Goal: Information Seeking & Learning: Check status

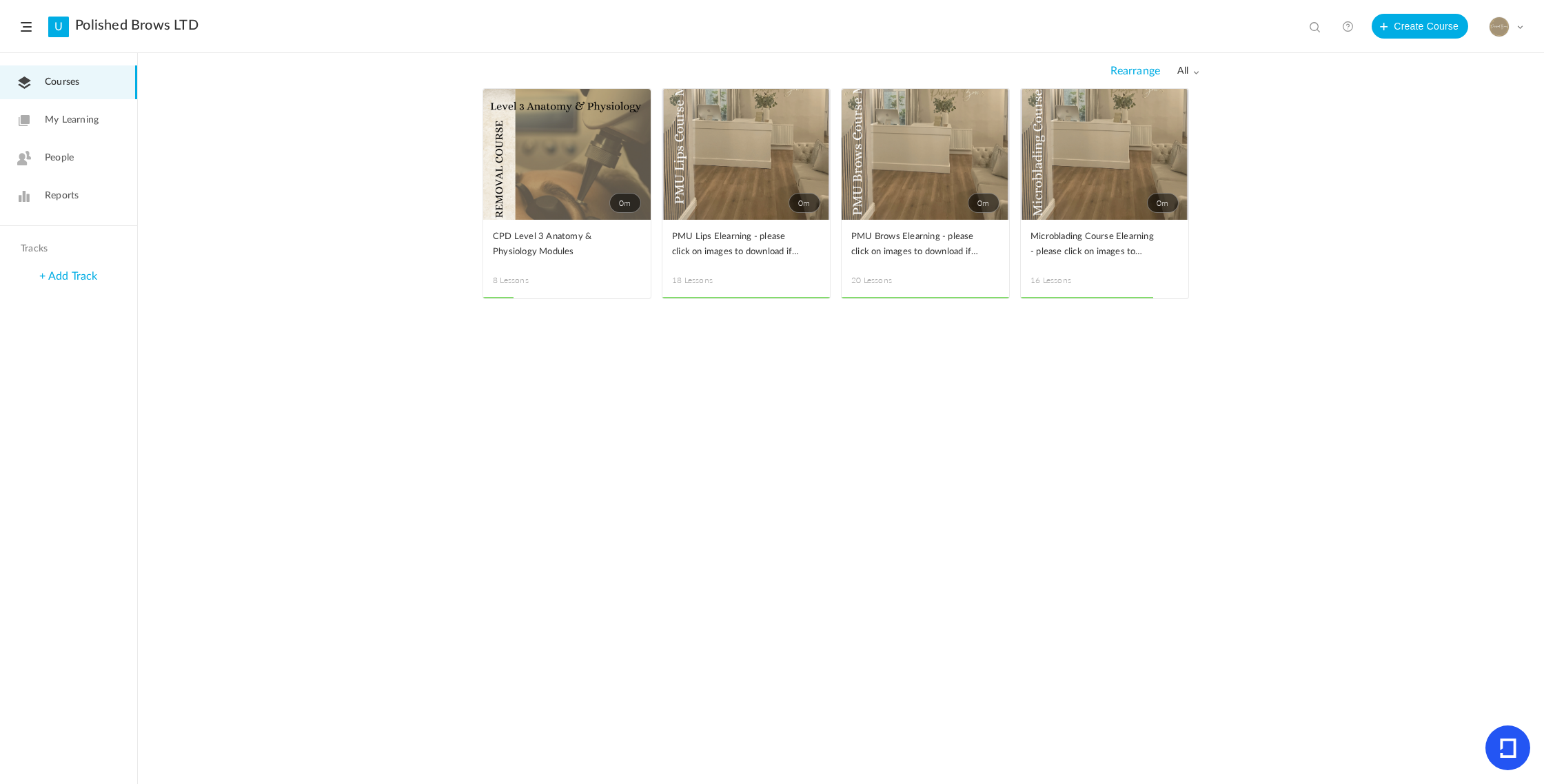
click at [39, 154] on link "People" at bounding box center [69, 158] width 138 height 34
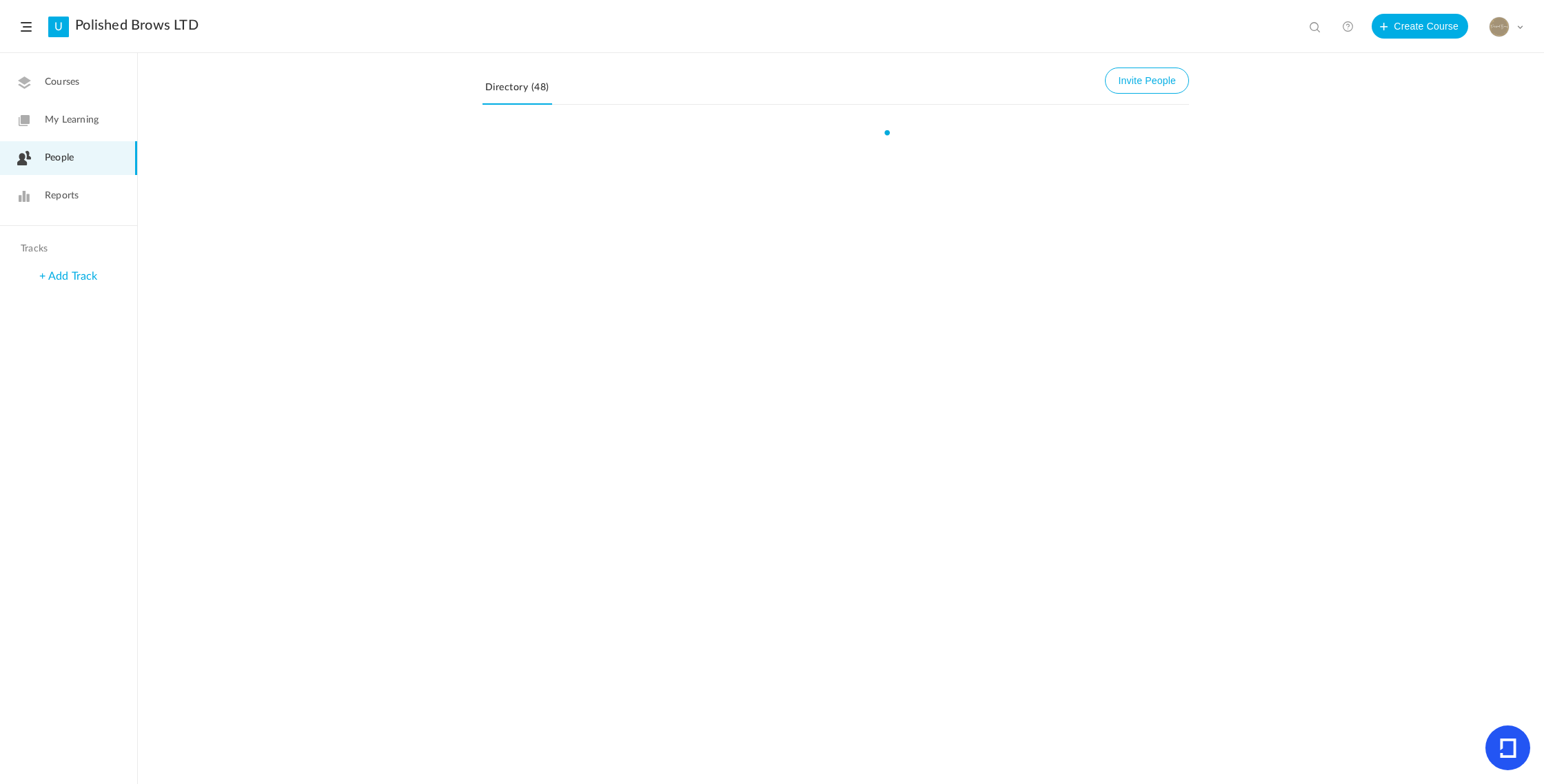
click at [62, 199] on span "Reports" at bounding box center [61, 195] width 34 height 14
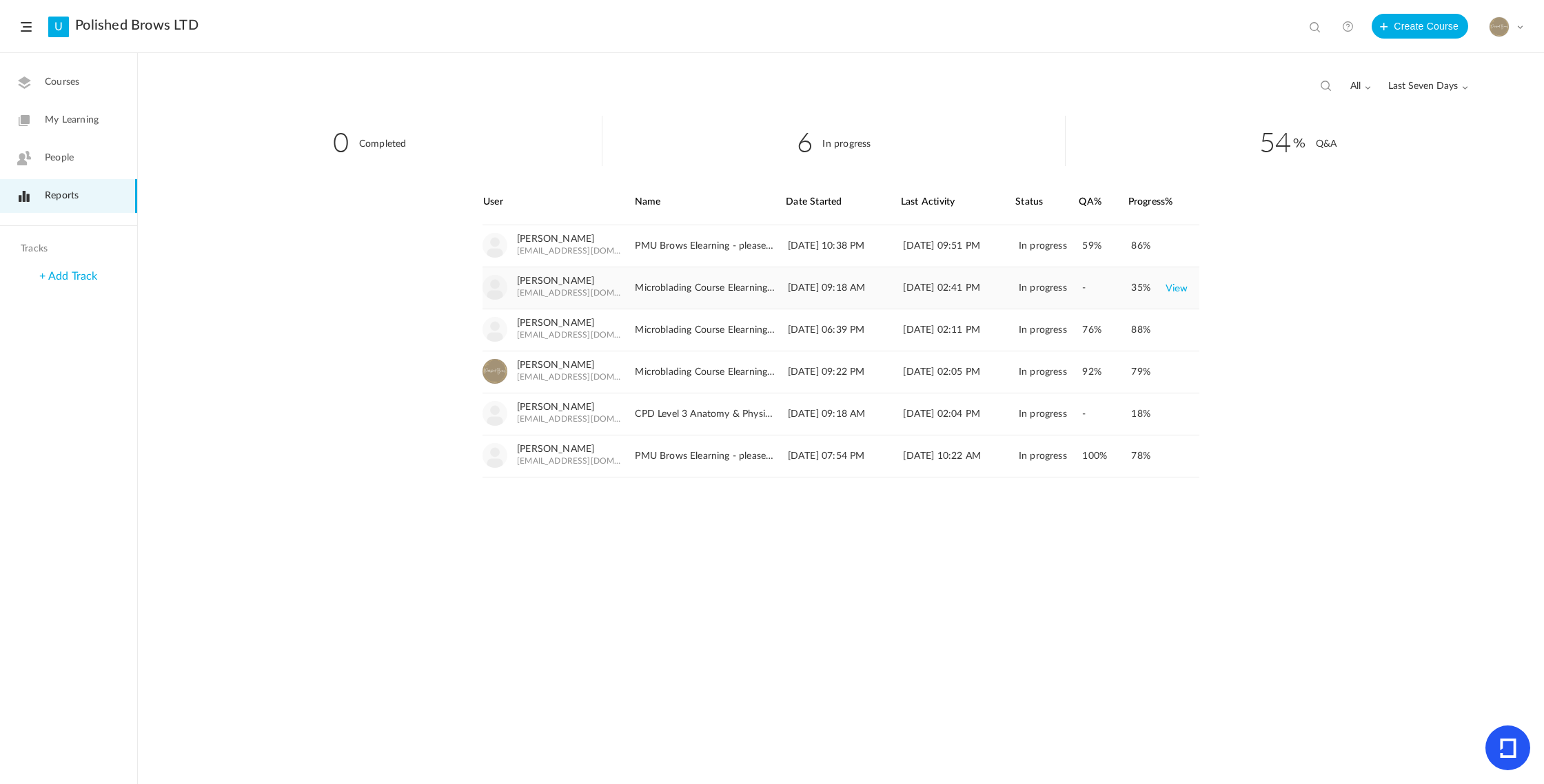
click at [1173, 290] on link "View" at bounding box center [1176, 288] width 22 height 25
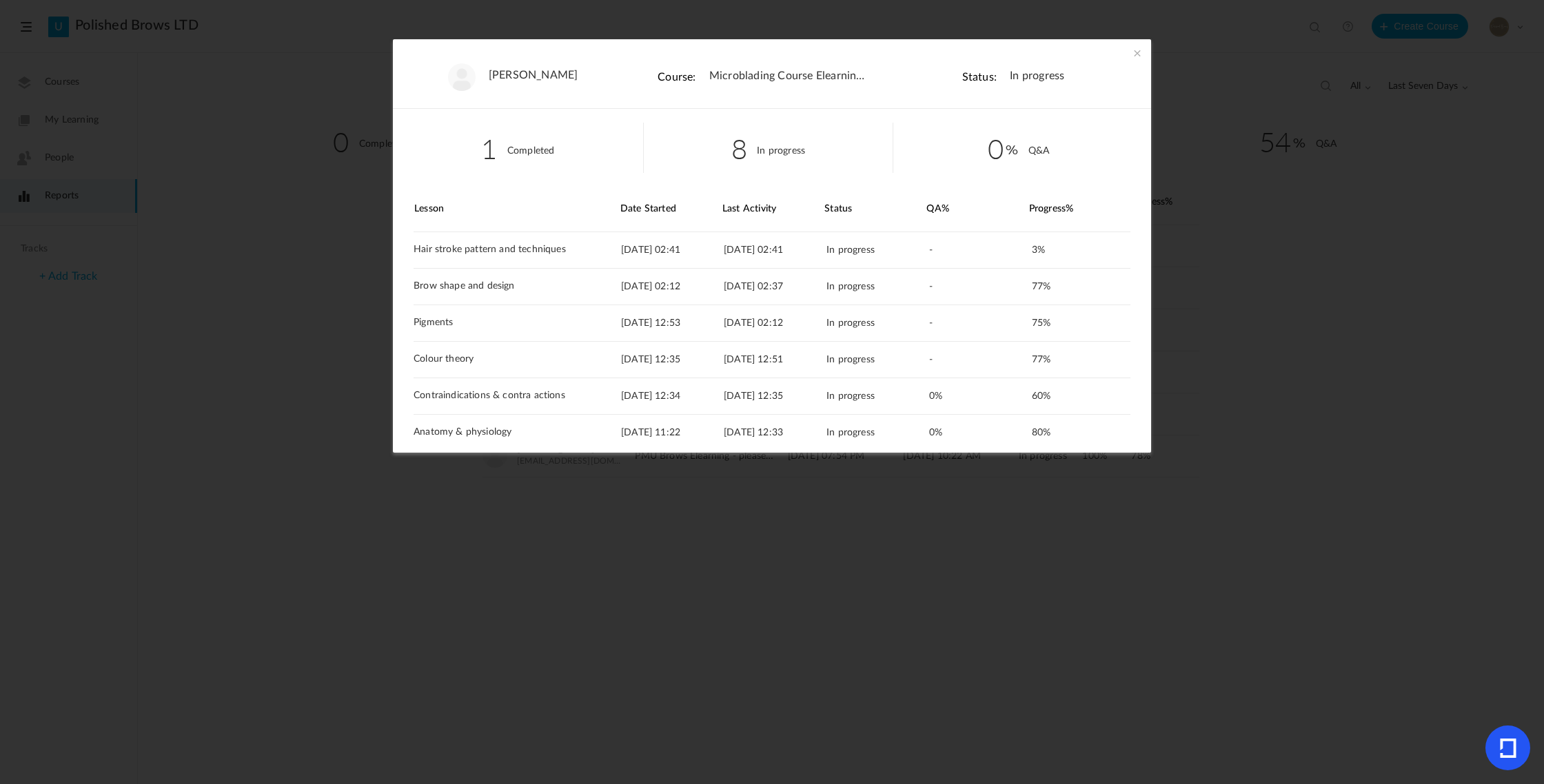
click at [1136, 54] on span at bounding box center [1137, 53] width 14 height 14
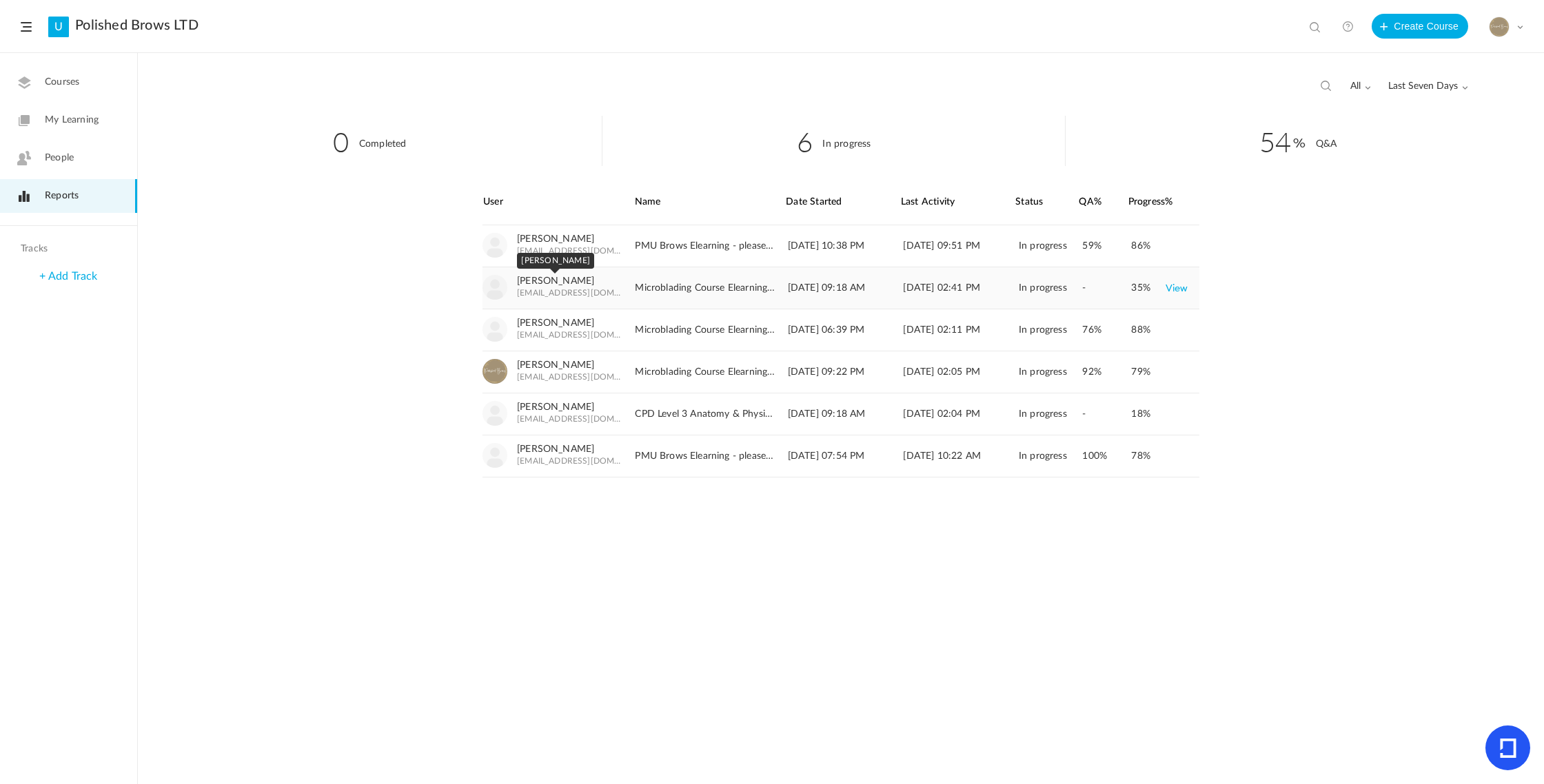
click at [560, 280] on link "Chantelle Malone" at bounding box center [555, 281] width 77 height 12
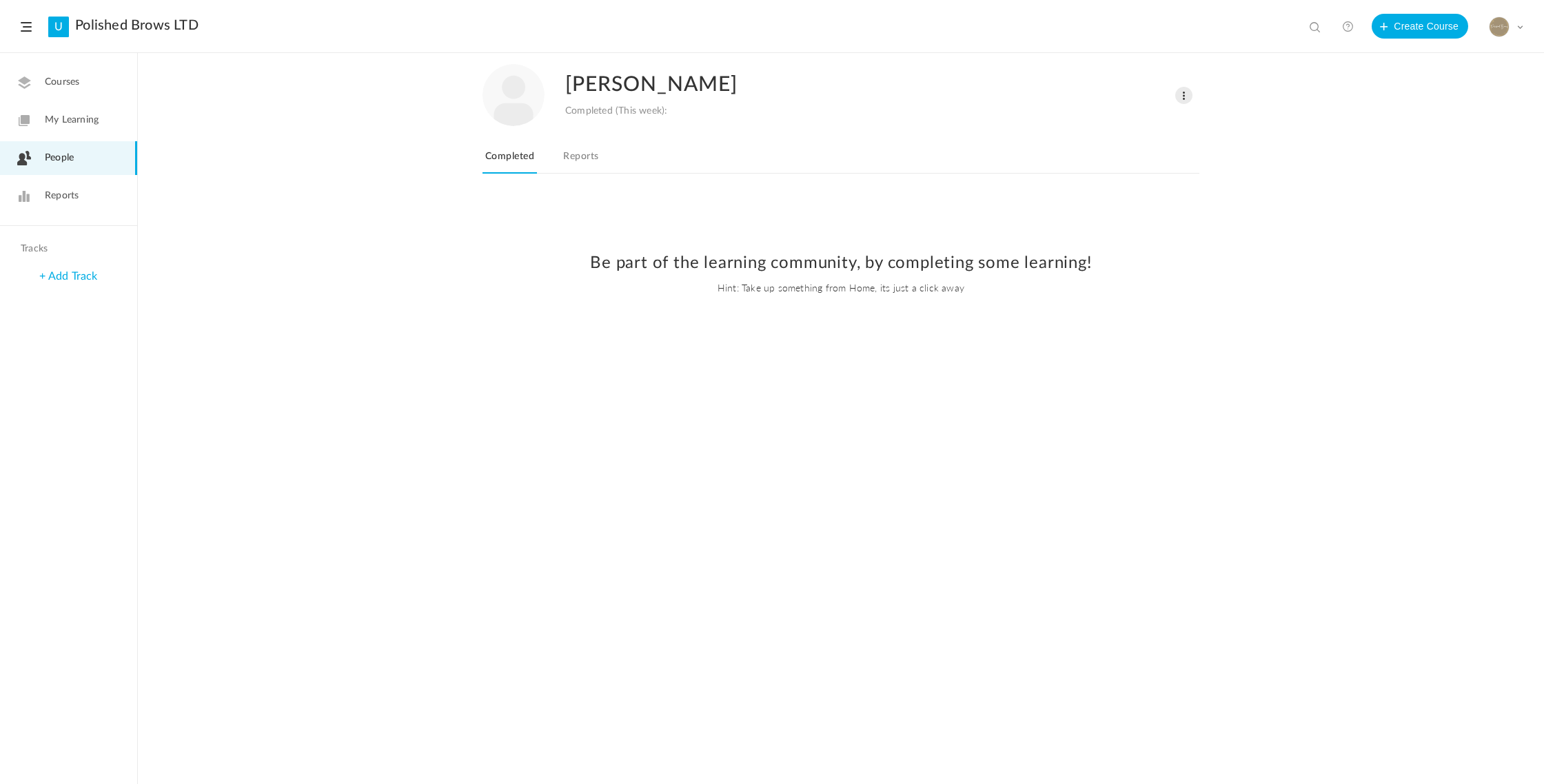
click at [575, 161] on link "Reports" at bounding box center [581, 161] width 41 height 26
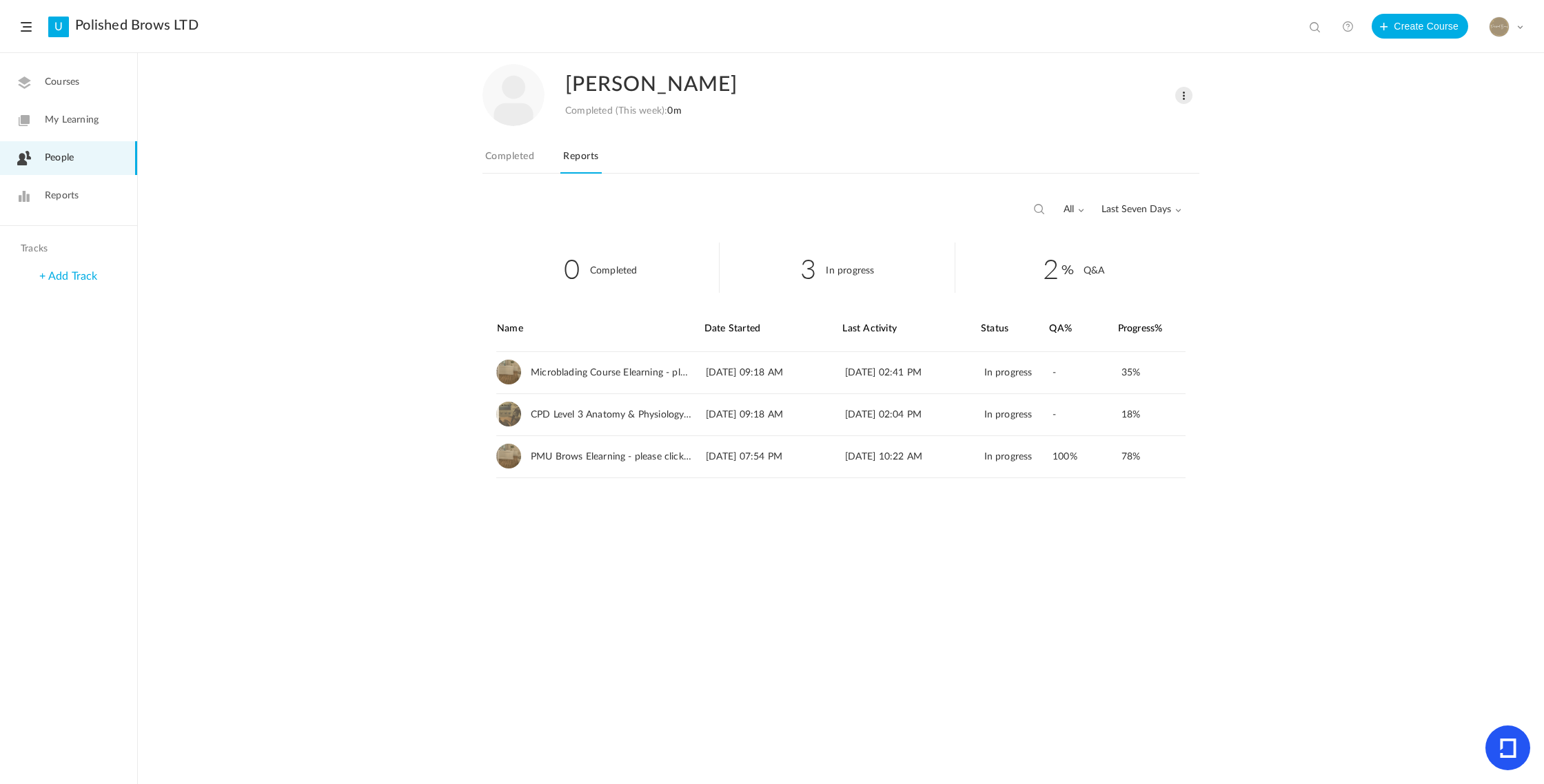
click at [1160, 211] on span "Last Seven Days" at bounding box center [1141, 209] width 80 height 12
click at [1089, 232] on link "All Time" at bounding box center [1116, 239] width 129 height 26
click at [22, 195] on icon at bounding box center [24, 195] width 14 height 14
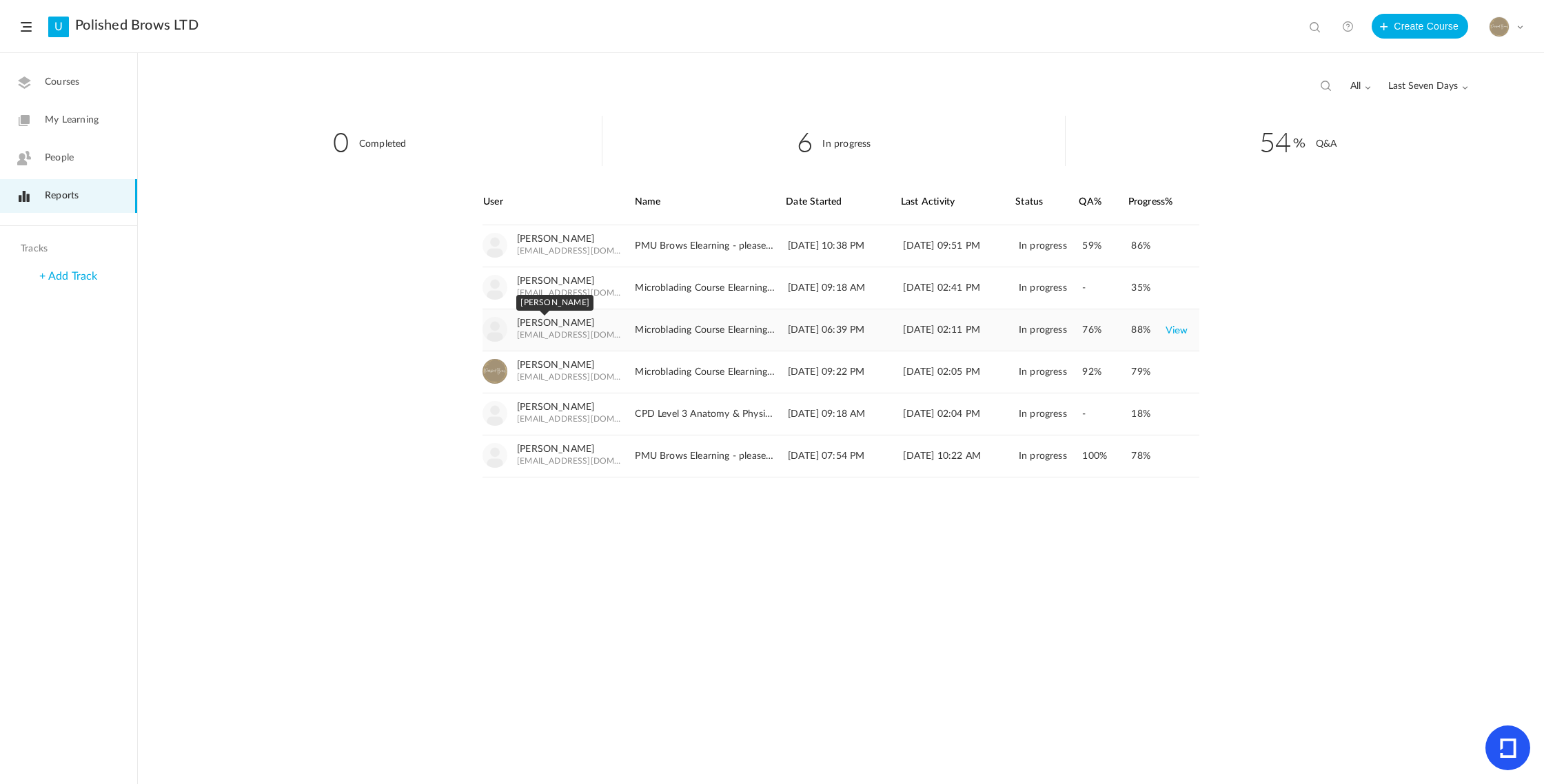
click at [559, 320] on link "Megan Cody" at bounding box center [555, 324] width 77 height 12
click at [1177, 288] on link "View" at bounding box center [1176, 288] width 22 height 25
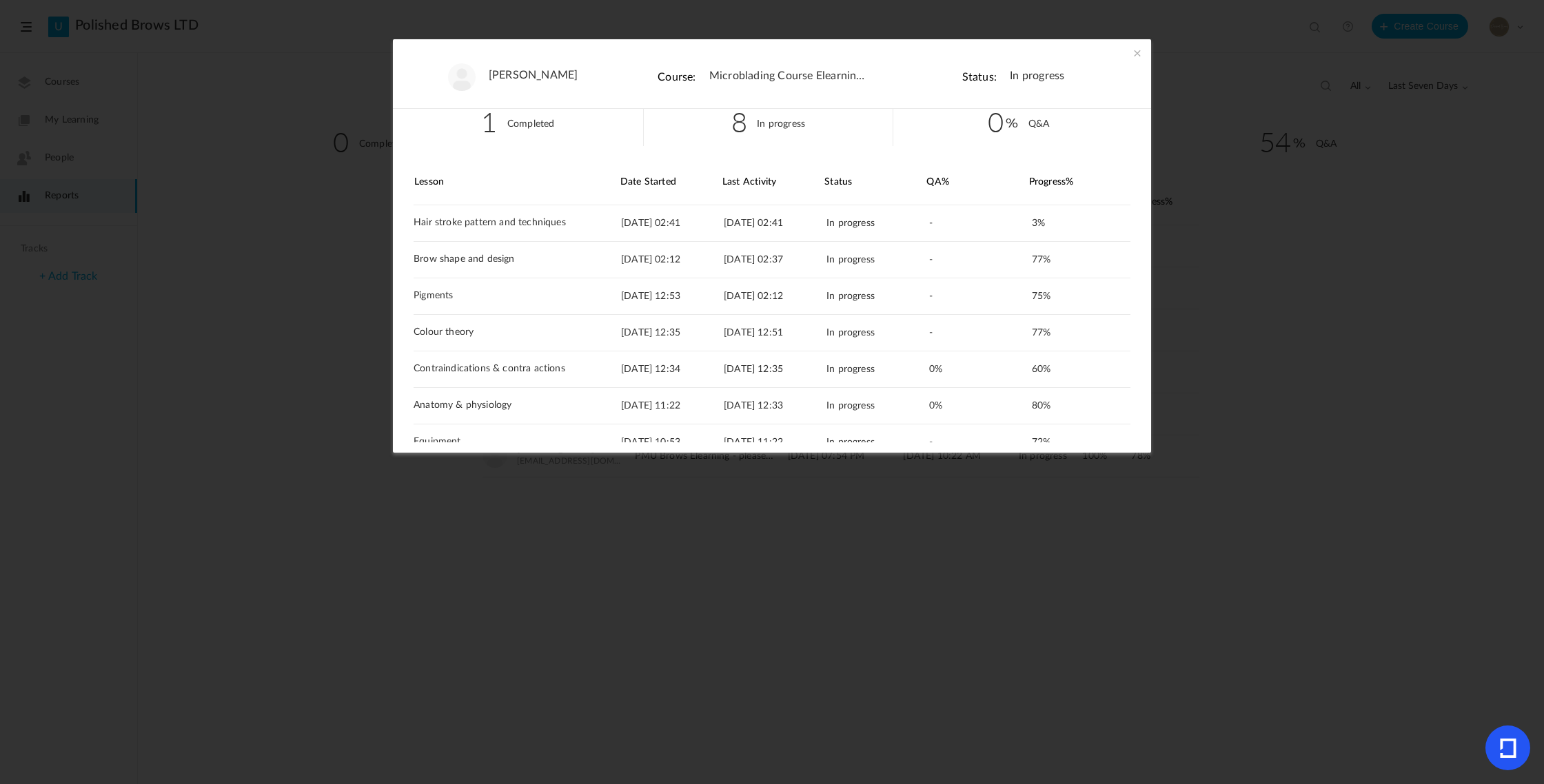
scroll to position [11, 0]
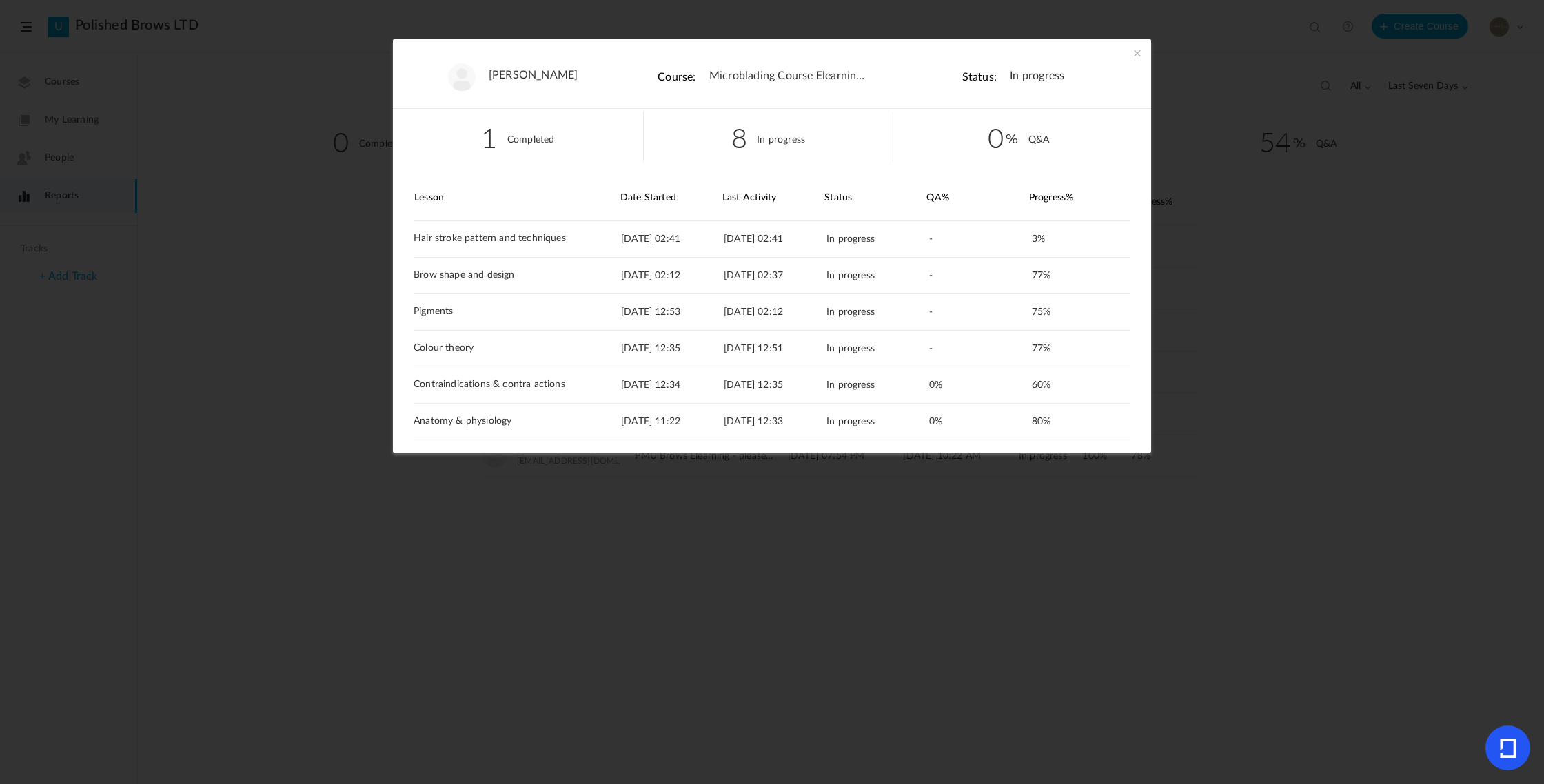
click at [1135, 52] on span at bounding box center [1137, 53] width 14 height 14
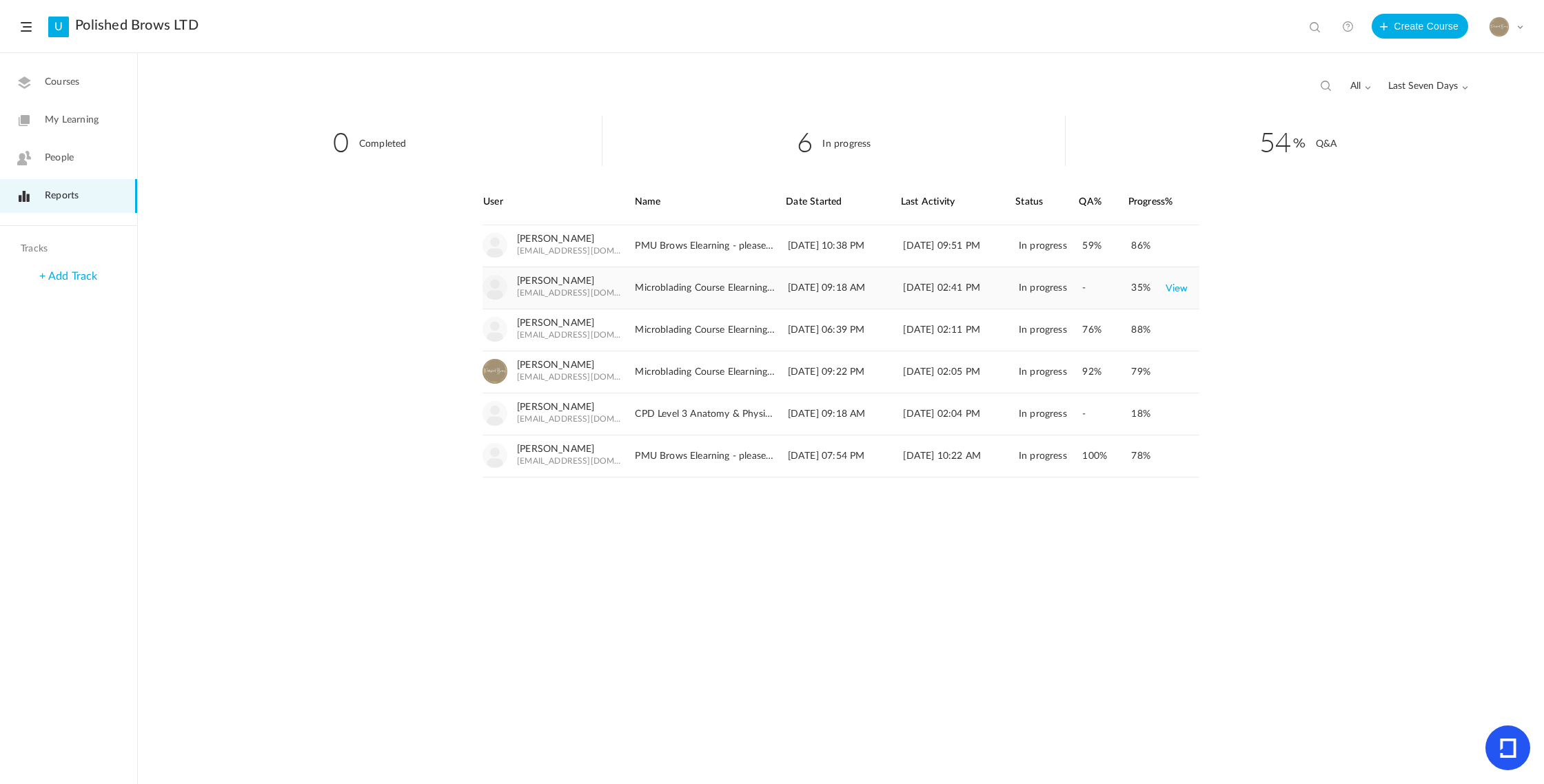
click at [1174, 286] on link "View" at bounding box center [1176, 288] width 22 height 25
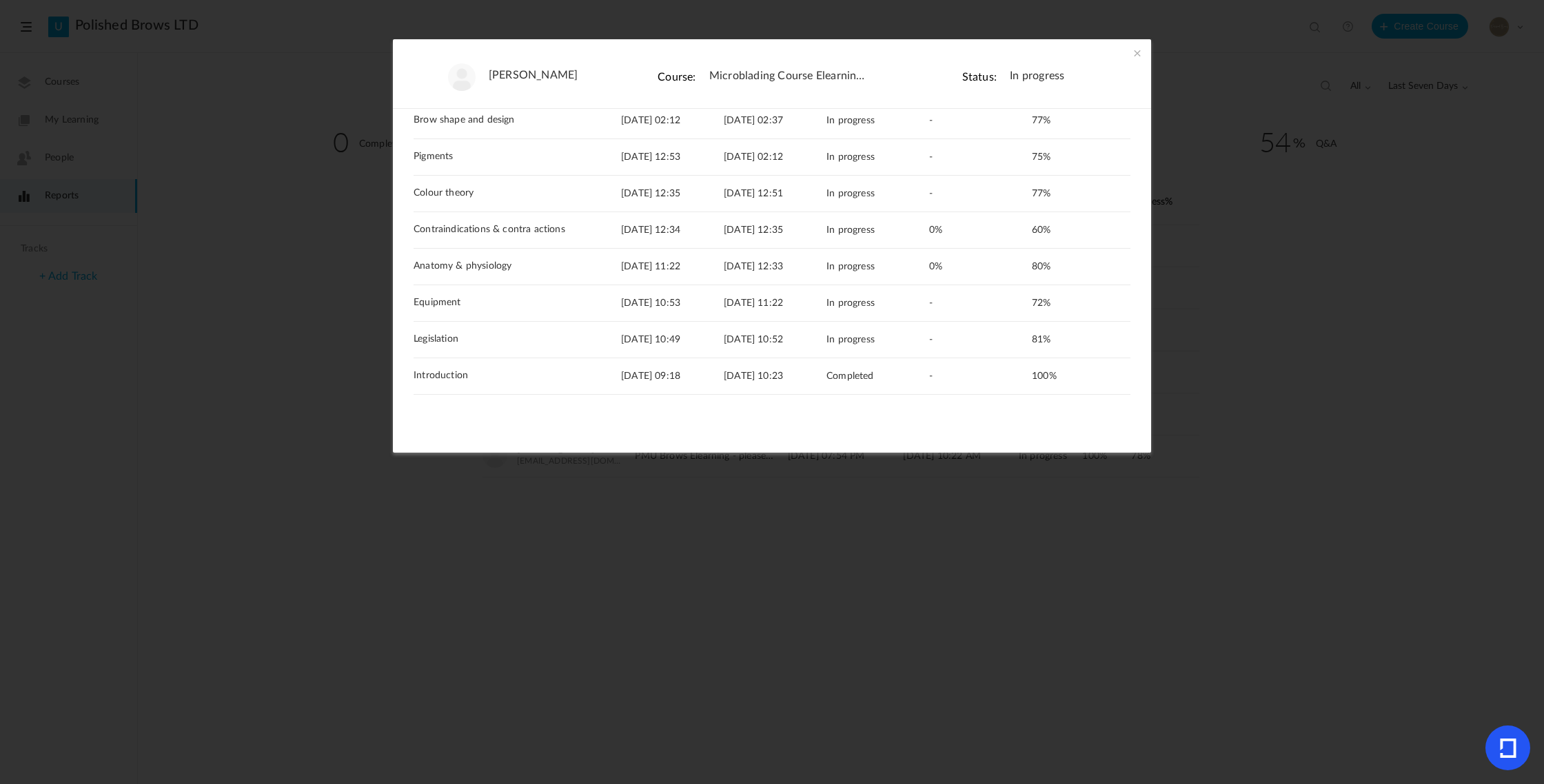
scroll to position [0, 0]
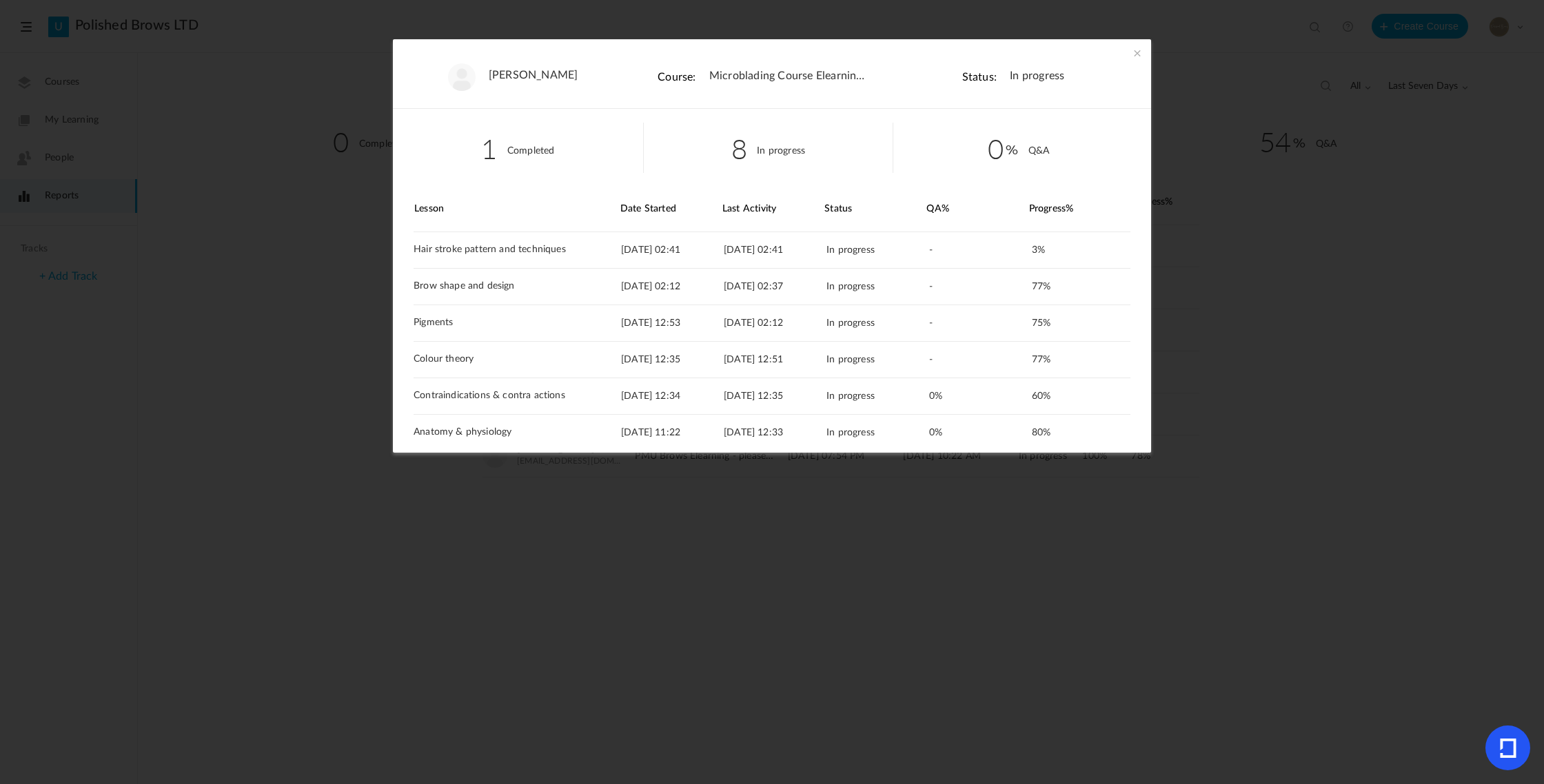
click at [1132, 47] on span at bounding box center [1137, 53] width 14 height 14
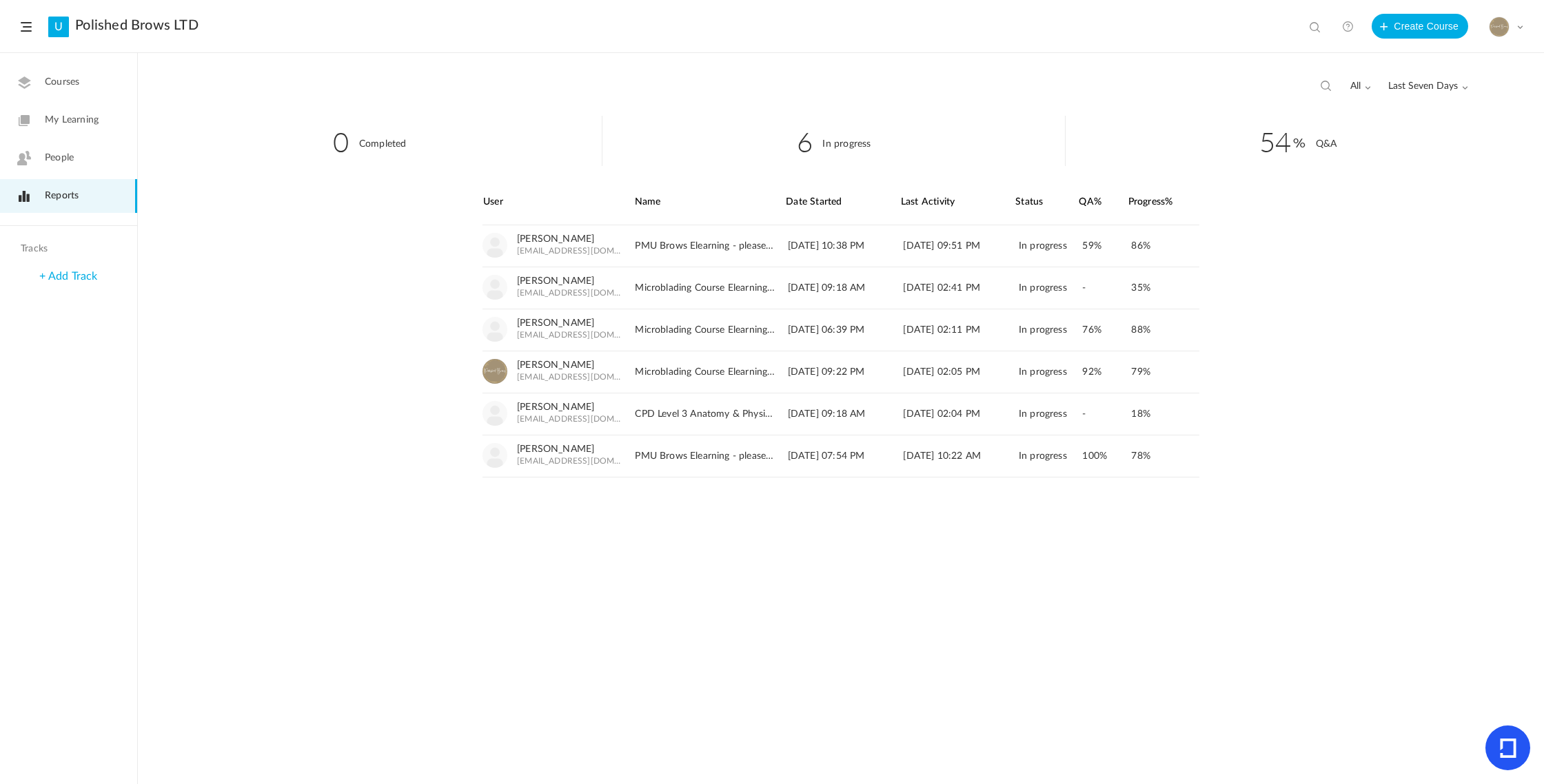
click at [56, 164] on span "People" at bounding box center [59, 157] width 29 height 14
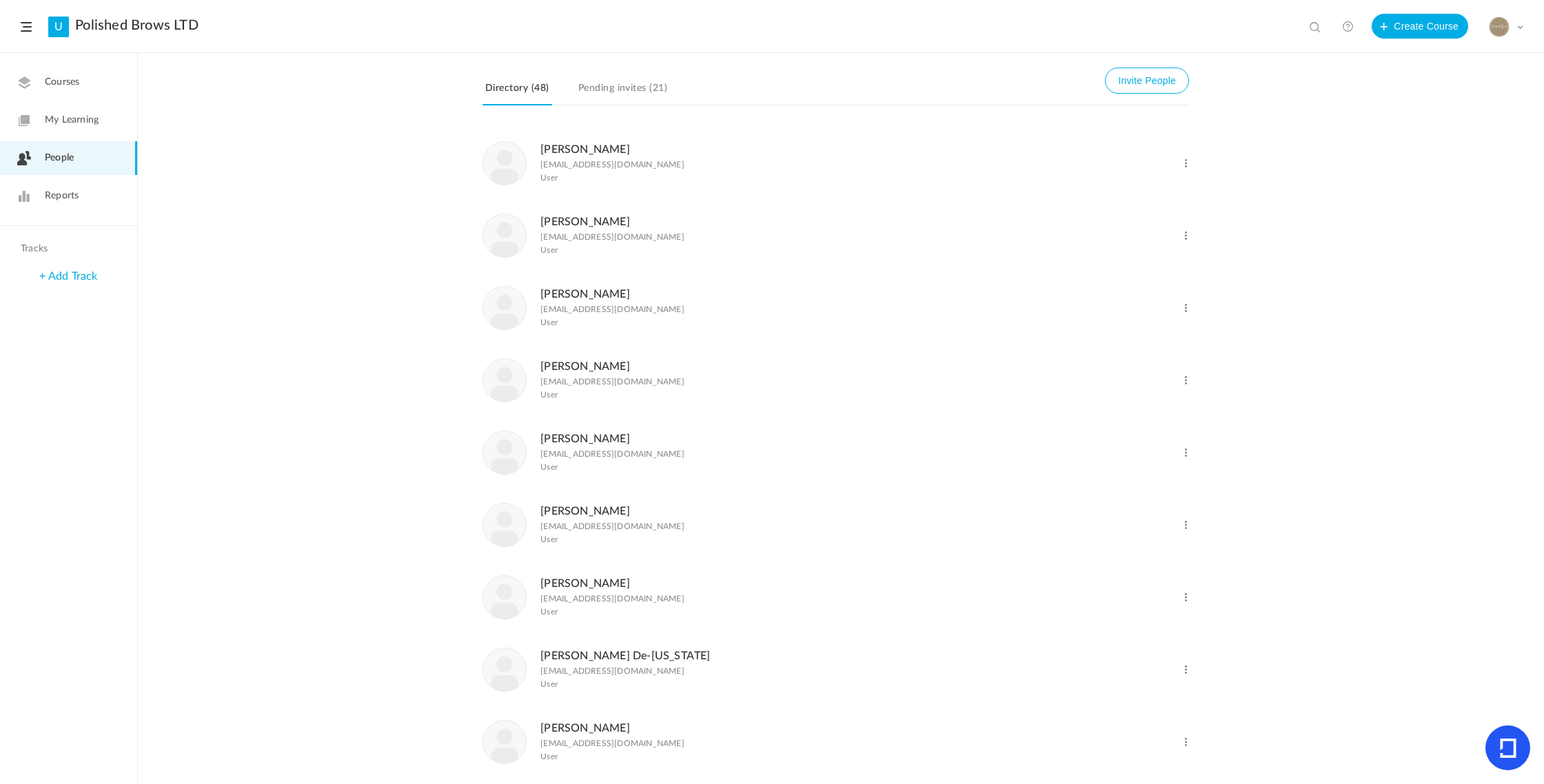
scroll to position [184, 0]
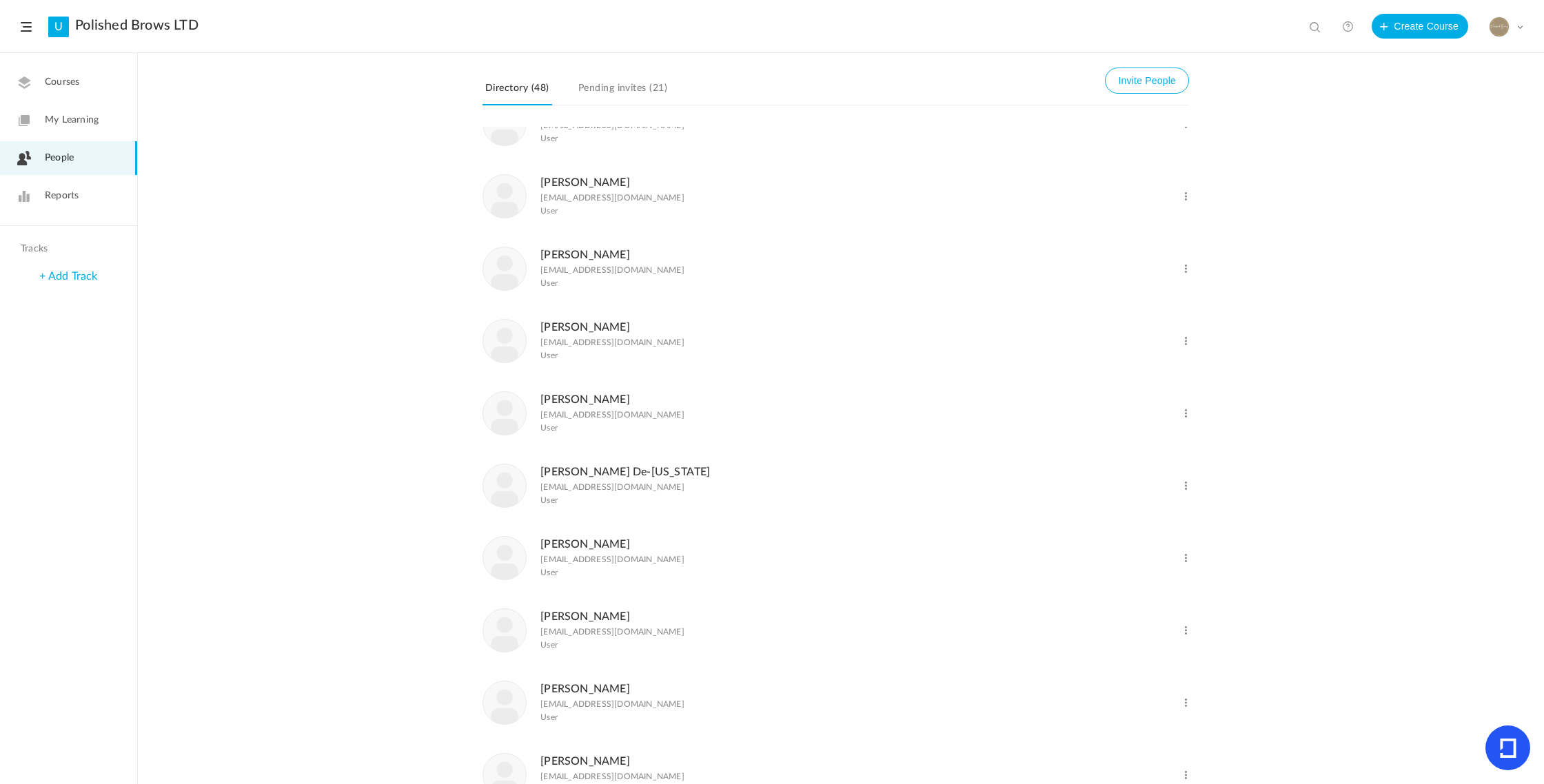
click at [334, 256] on div "Alex binikoy alexbin80@outlook.com User Change Role Delete User Ava Adore avaad…" at bounding box center [841, 455] width 1406 height 657
click at [569, 471] on link "Rebecca Smith" at bounding box center [585, 465] width 89 height 11
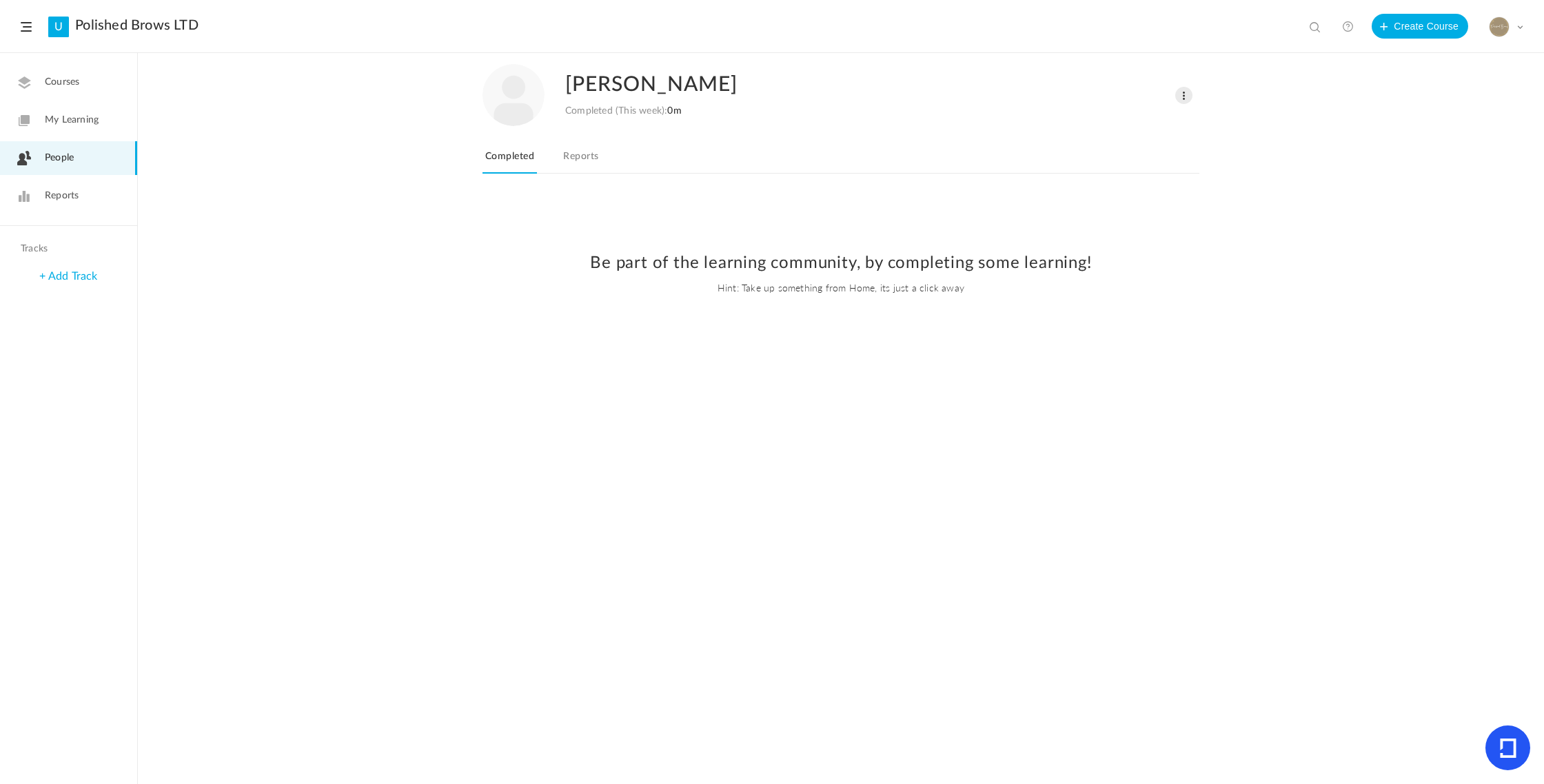
click at [574, 156] on link "Reports" at bounding box center [581, 161] width 41 height 26
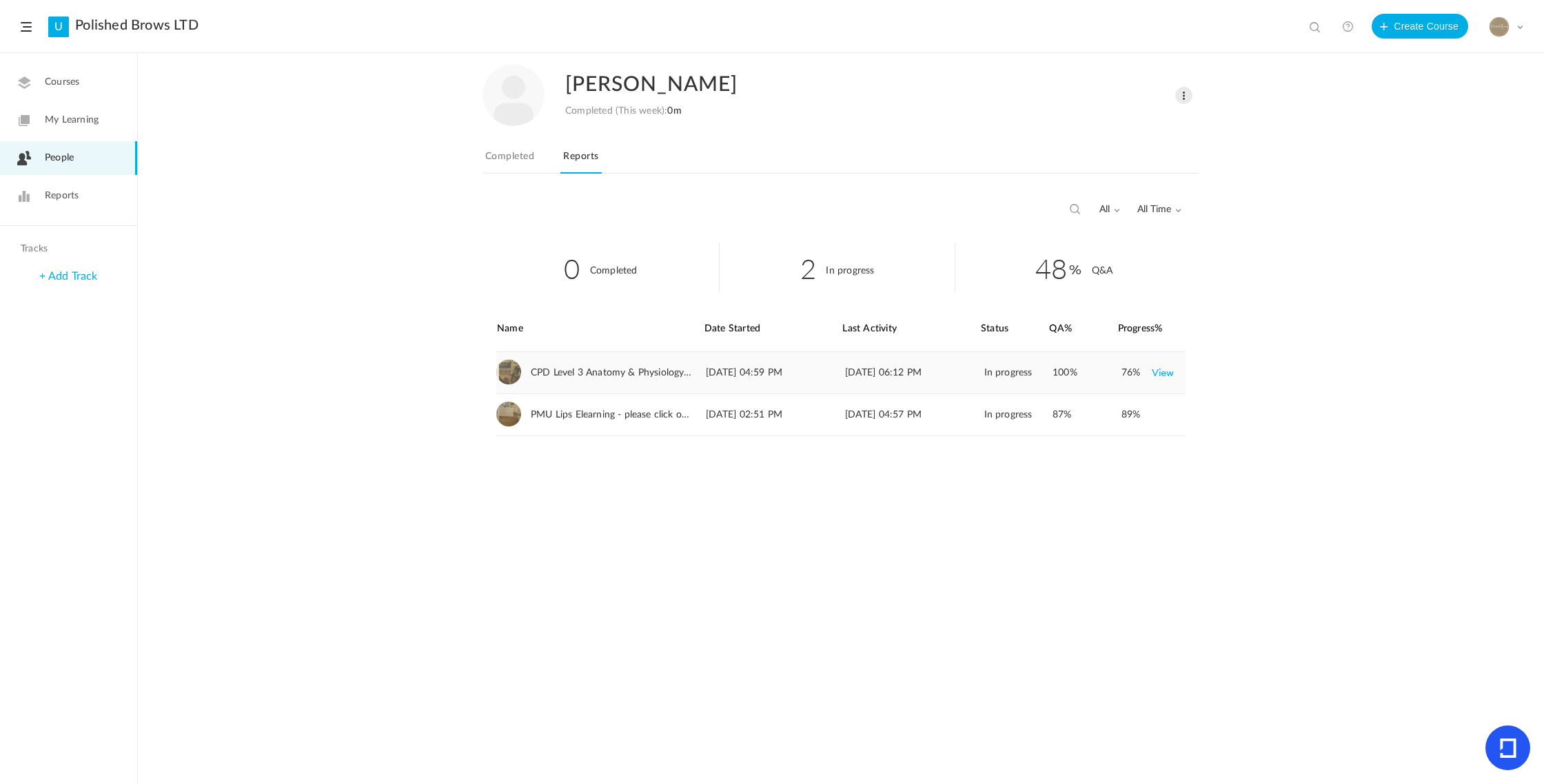
click at [1160, 376] on link "View" at bounding box center [1163, 373] width 22 height 25
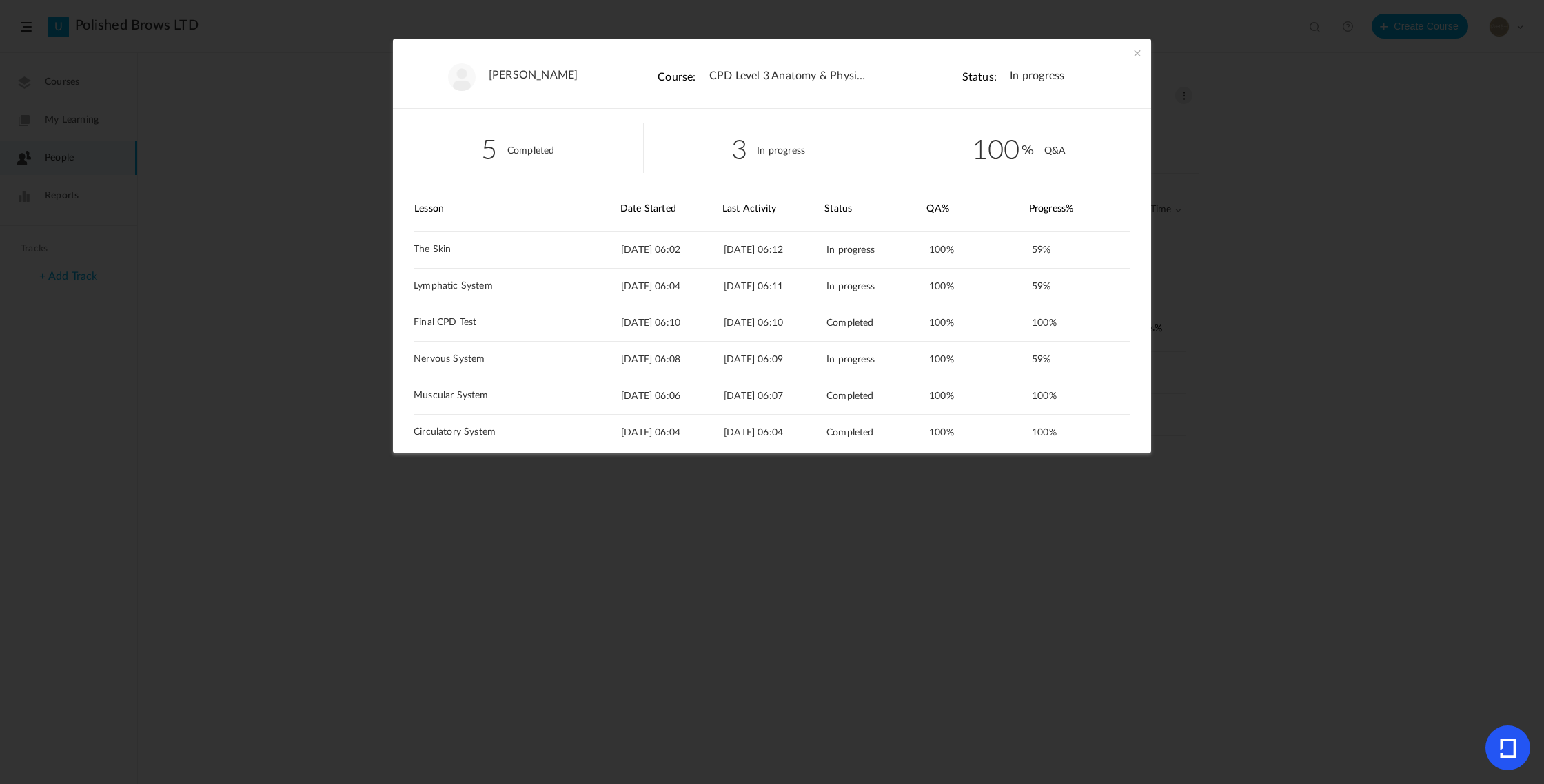
drag, startPoint x: 1136, startPoint y: 50, endPoint x: 1150, endPoint y: 47, distance: 14.3
click at [1138, 49] on span at bounding box center [1137, 53] width 14 height 14
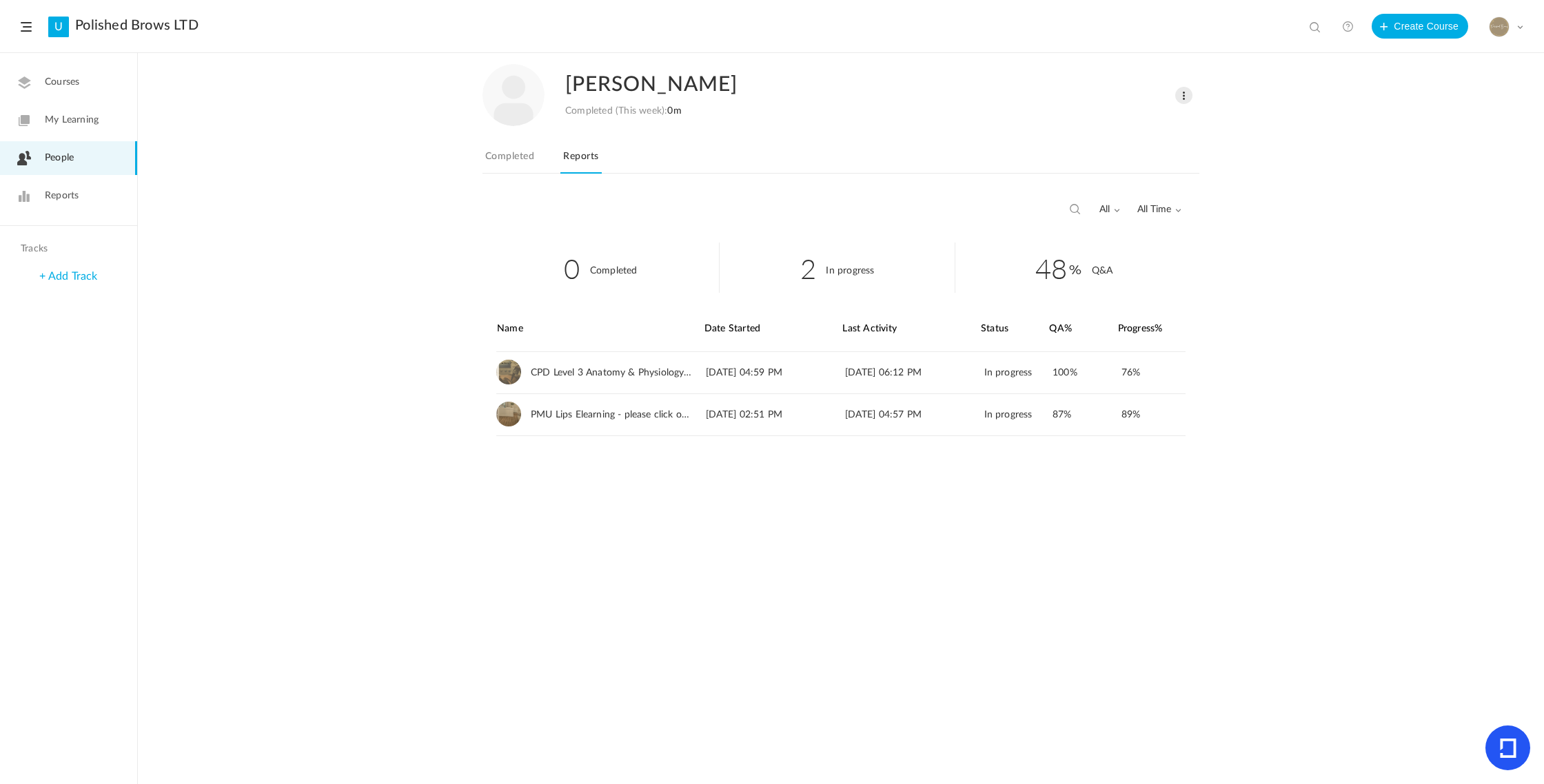
click at [1519, 27] on span at bounding box center [1520, 26] width 7 height 7
click at [1426, 169] on link "Logout" at bounding box center [1458, 162] width 129 height 26
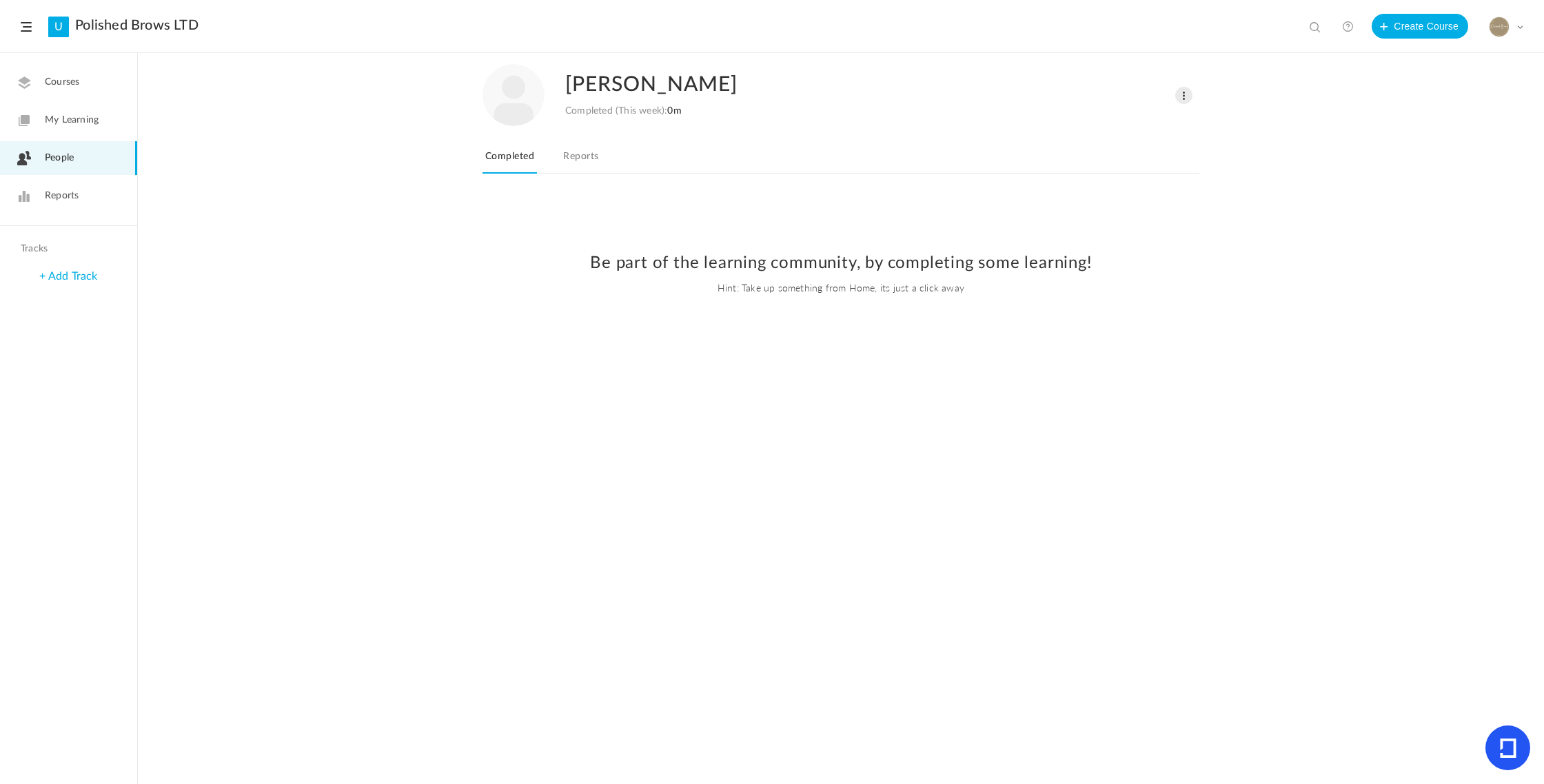
drag, startPoint x: 577, startPoint y: 156, endPoint x: 599, endPoint y: 158, distance: 22.1
click at [578, 156] on link "Reports" at bounding box center [581, 161] width 41 height 26
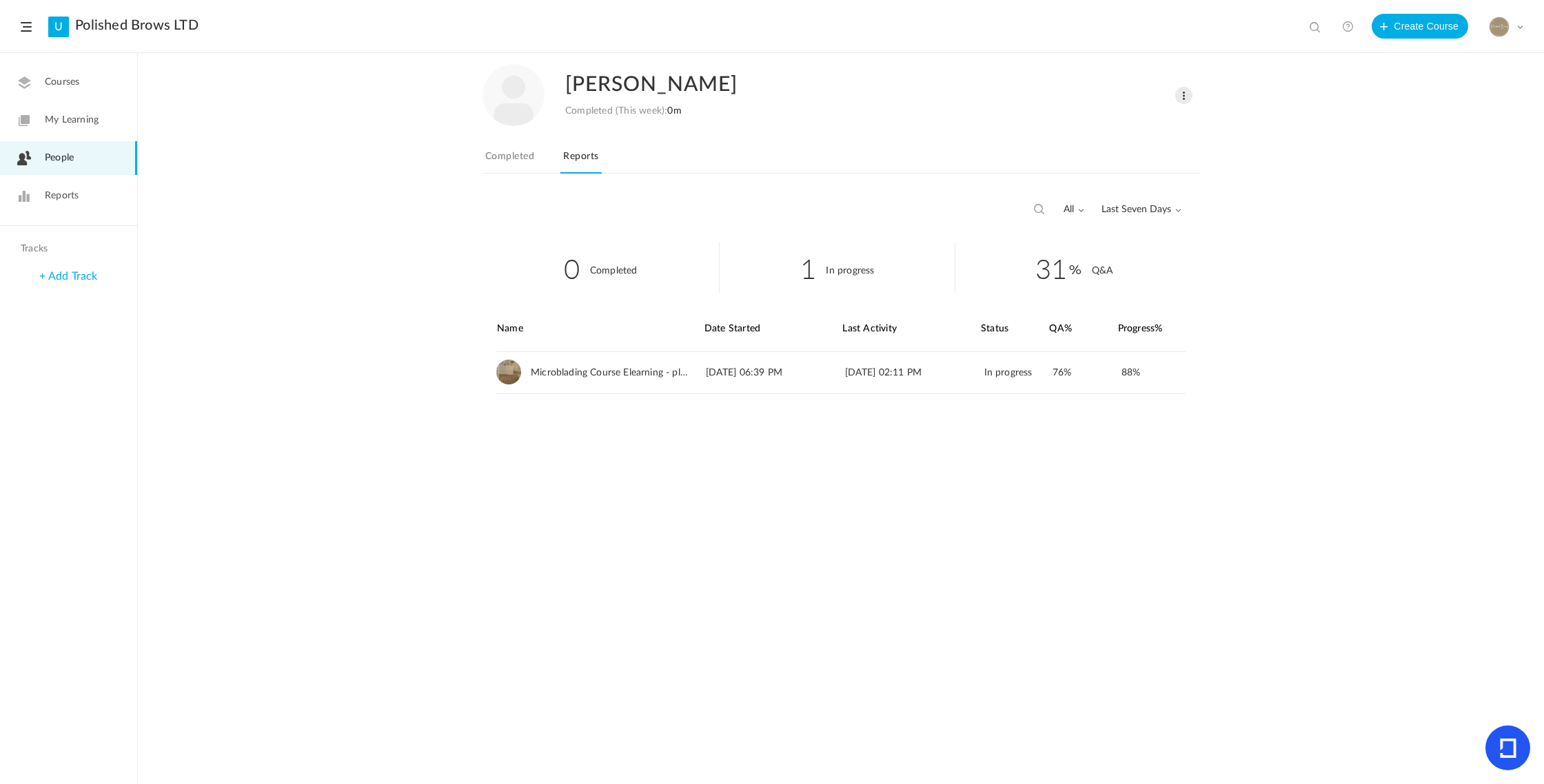
click at [1146, 215] on div "all All Completed In Progress Last Seven Days All Time Last Seven Days Custom R…" at bounding box center [1107, 209] width 150 height 26
click at [1153, 208] on span "Last Seven Days" at bounding box center [1141, 209] width 80 height 12
click at [1105, 237] on link "All Time" at bounding box center [1116, 239] width 129 height 26
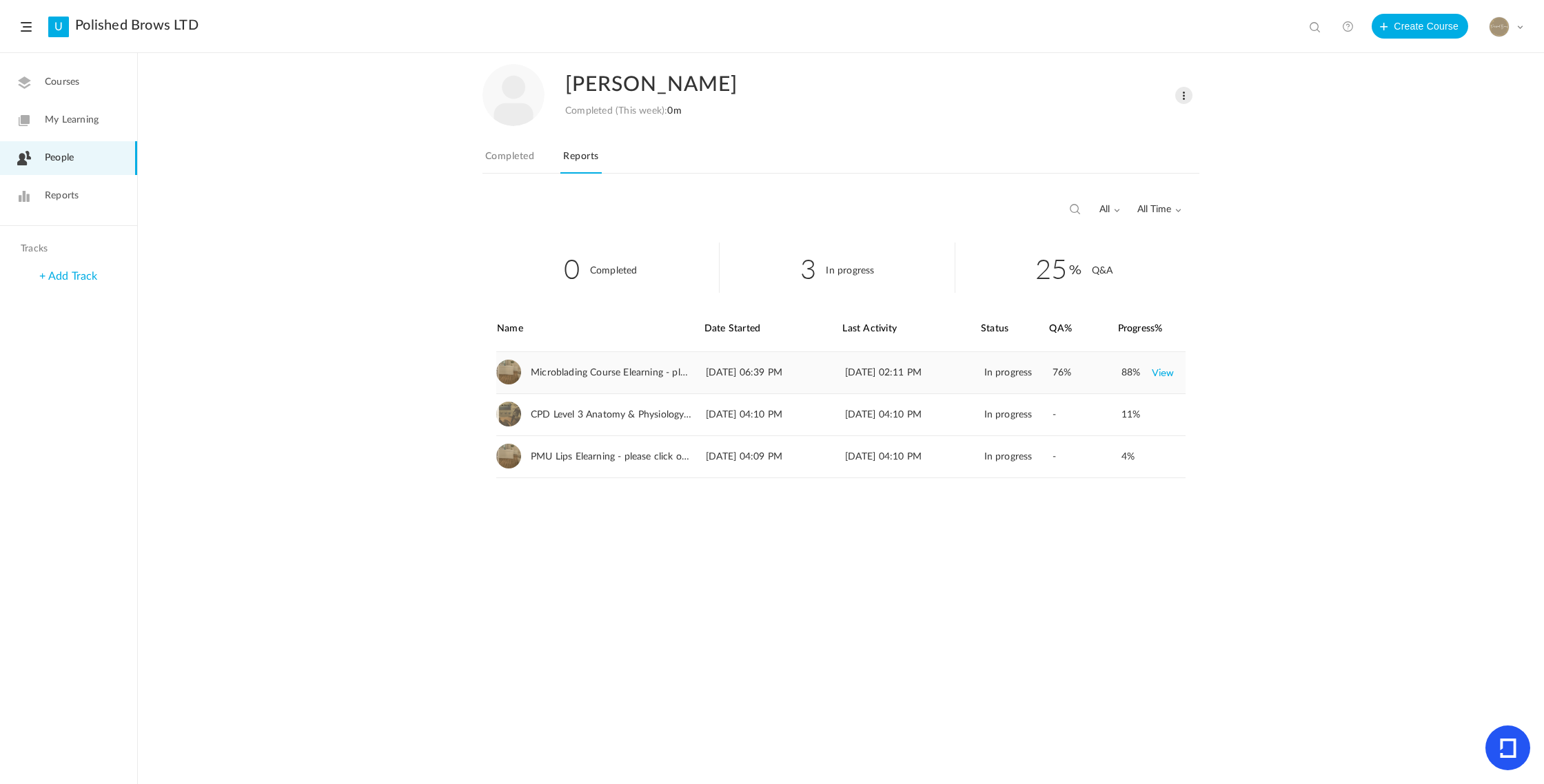
click at [1164, 376] on link "View" at bounding box center [1163, 373] width 22 height 25
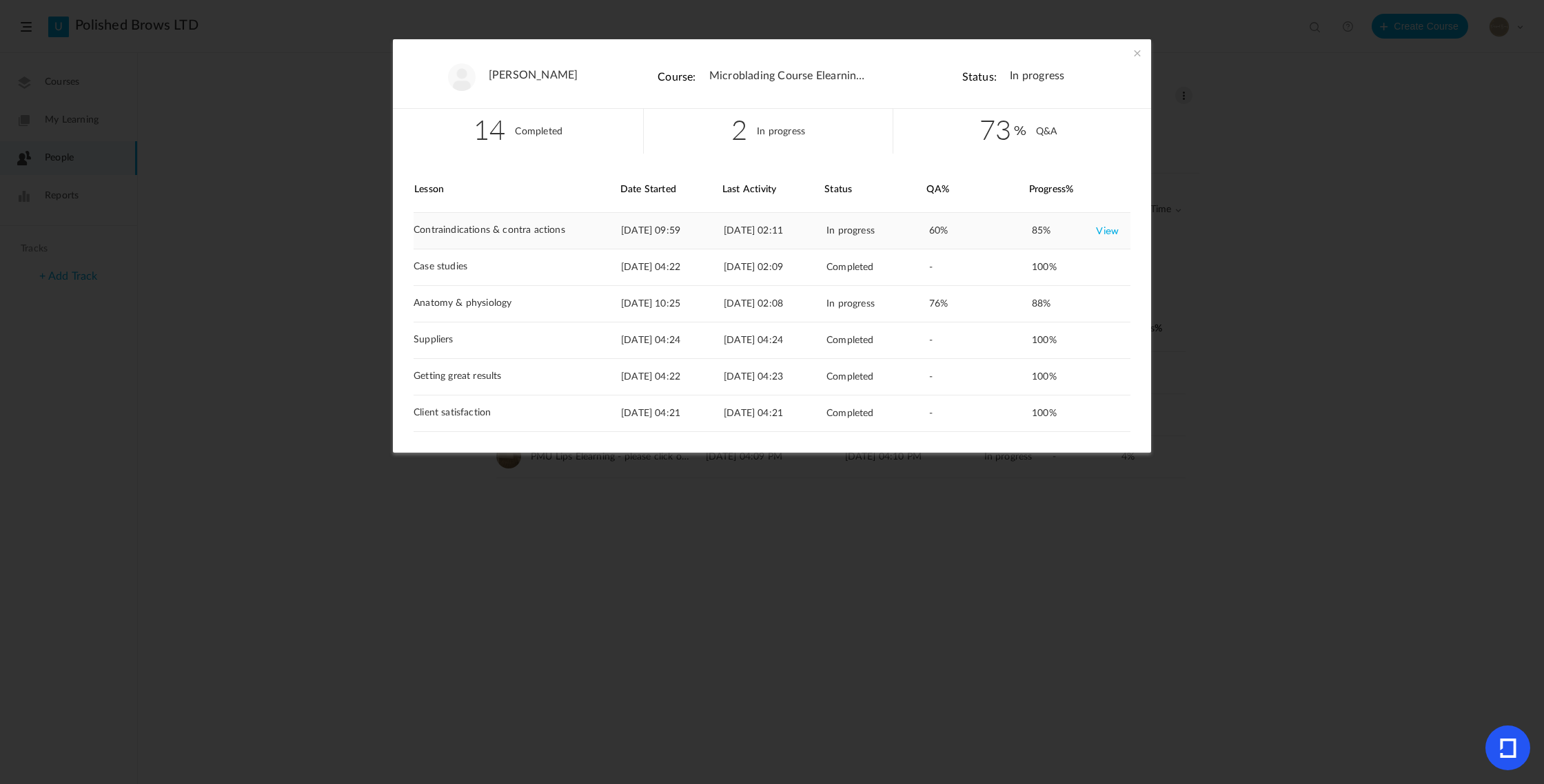
scroll to position [20, 0]
click at [1103, 229] on link "View" at bounding box center [1107, 230] width 22 height 25
drag, startPoint x: 1149, startPoint y: 322, endPoint x: 1144, endPoint y: 353, distance: 31.4
click at [1153, 406] on section "Megan Cody Course: Microblading Course Elearning - please click on images to do…" at bounding box center [772, 392] width 1544 height 784
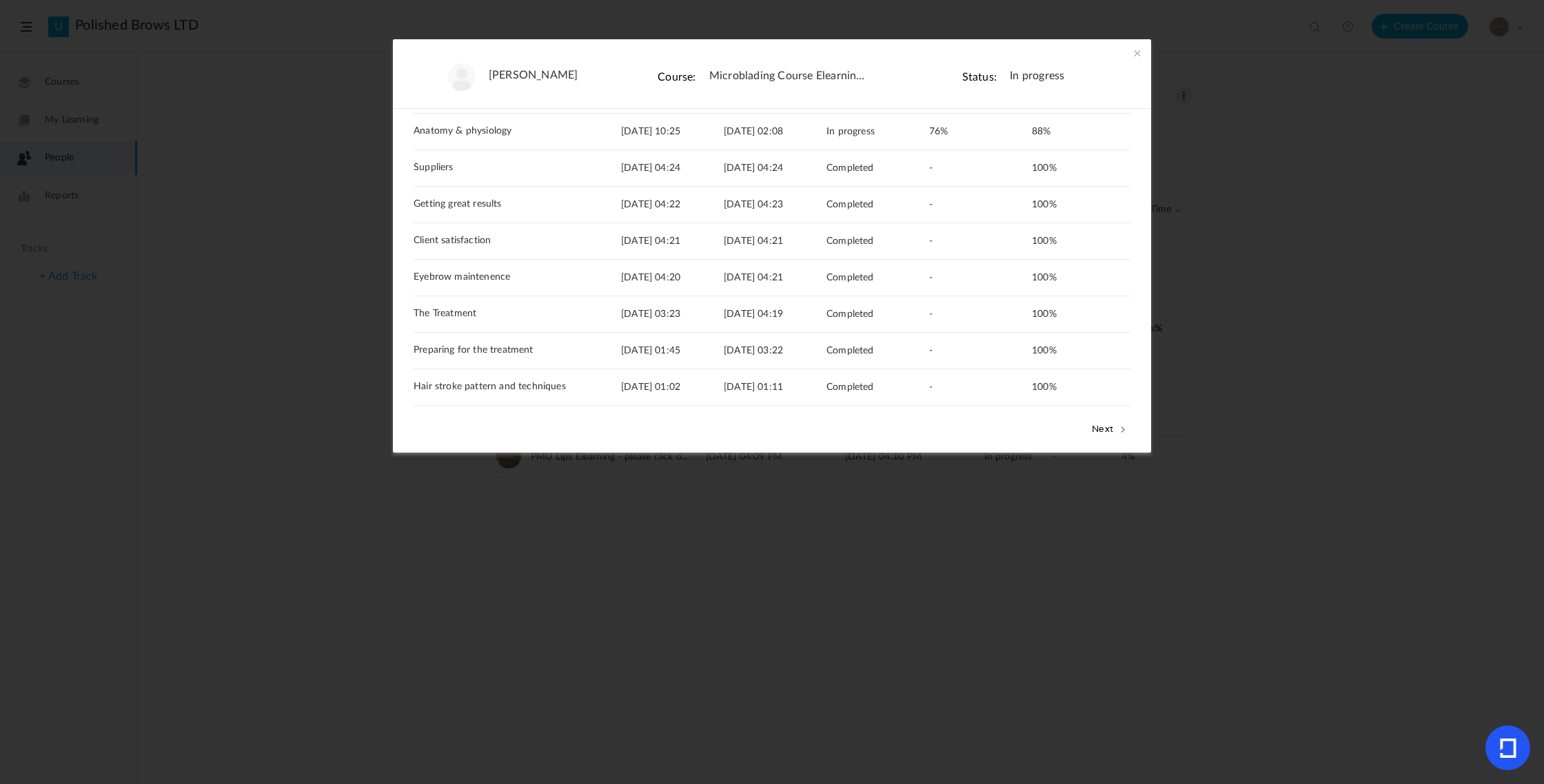
scroll to position [200, 0]
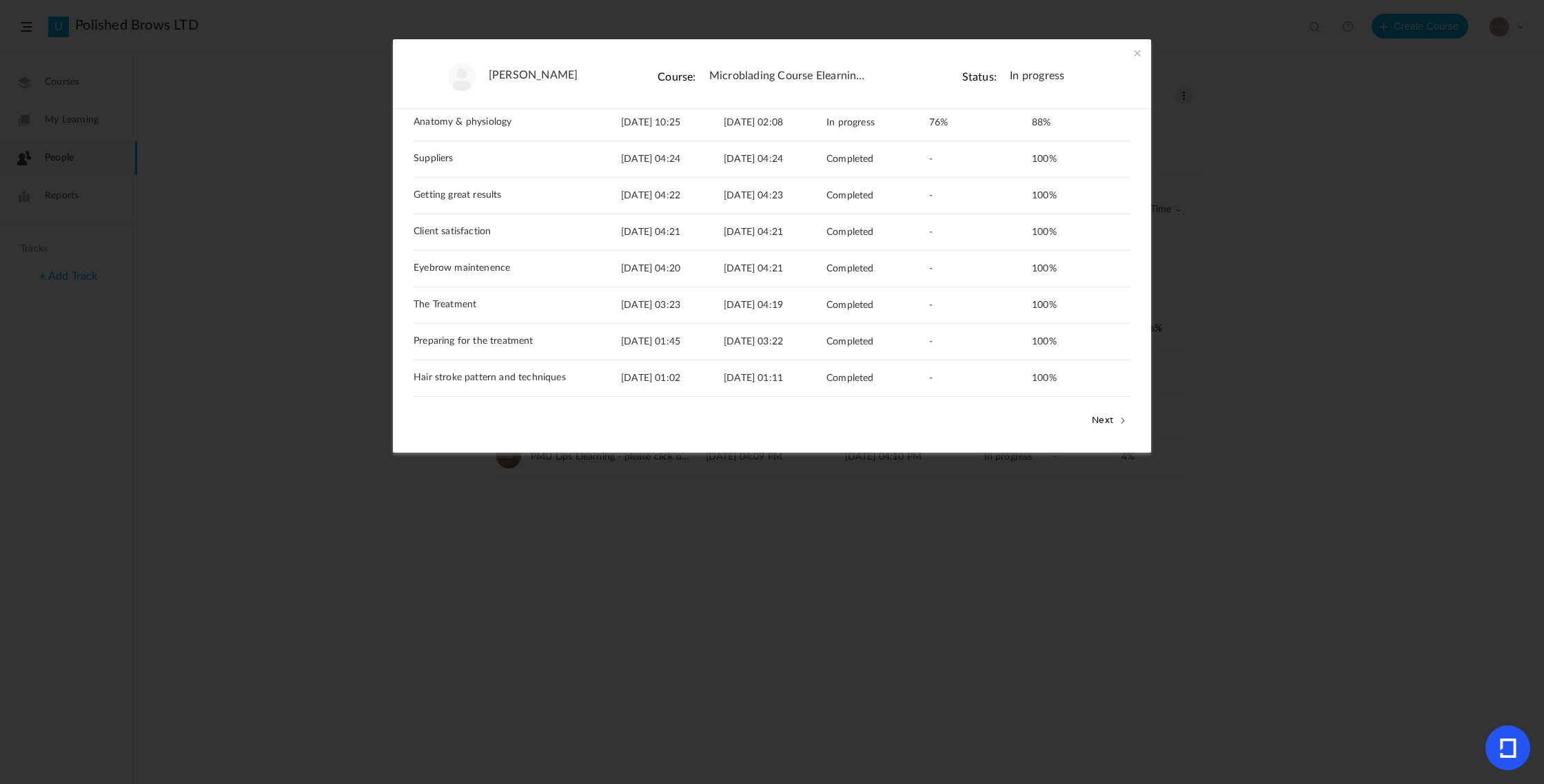
click at [1102, 414] on button "Next" at bounding box center [1109, 420] width 42 height 18
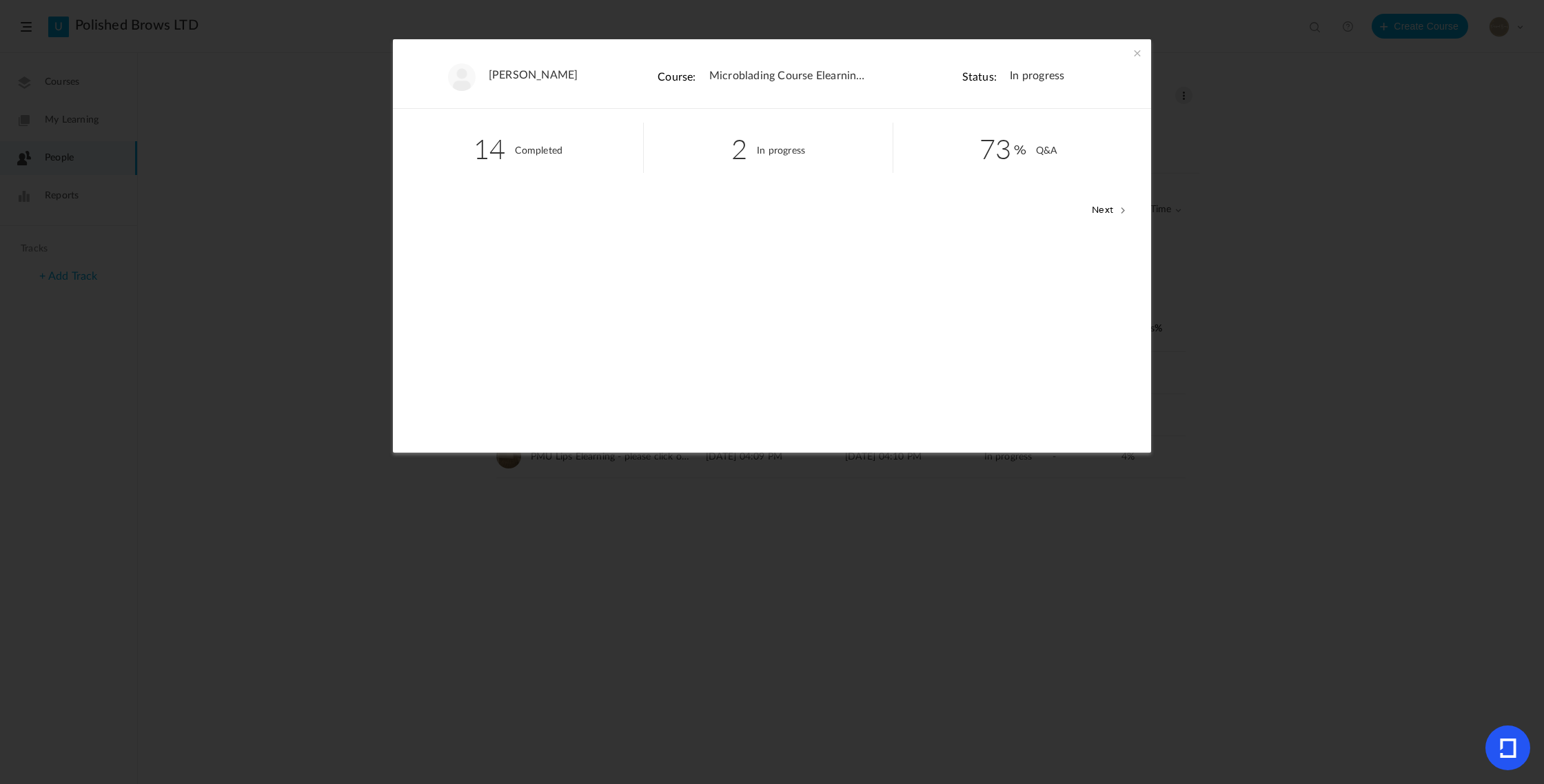
scroll to position [0, 0]
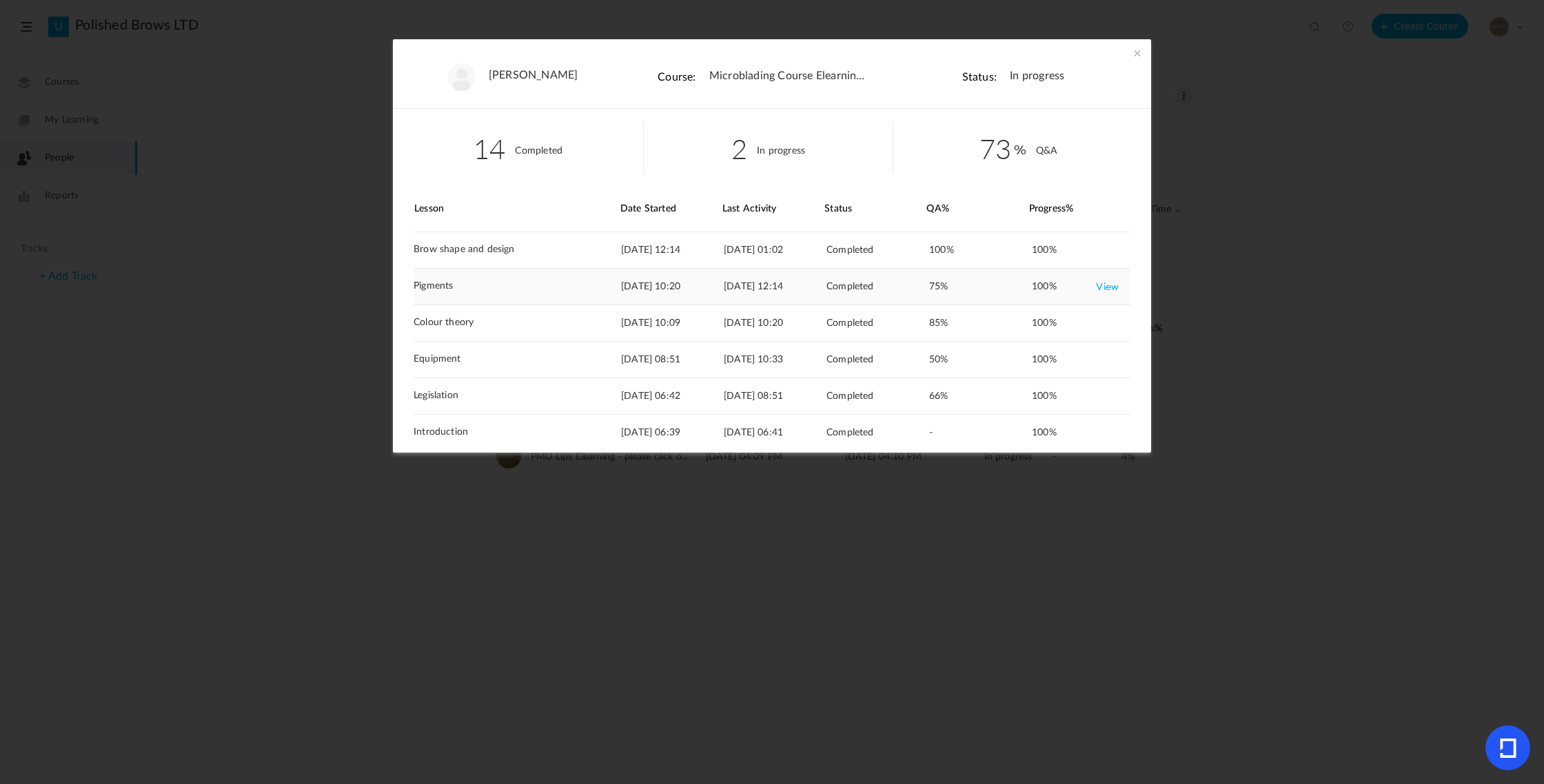
click at [1109, 286] on link "View" at bounding box center [1107, 286] width 22 height 25
click at [1103, 359] on link "View" at bounding box center [1107, 359] width 22 height 25
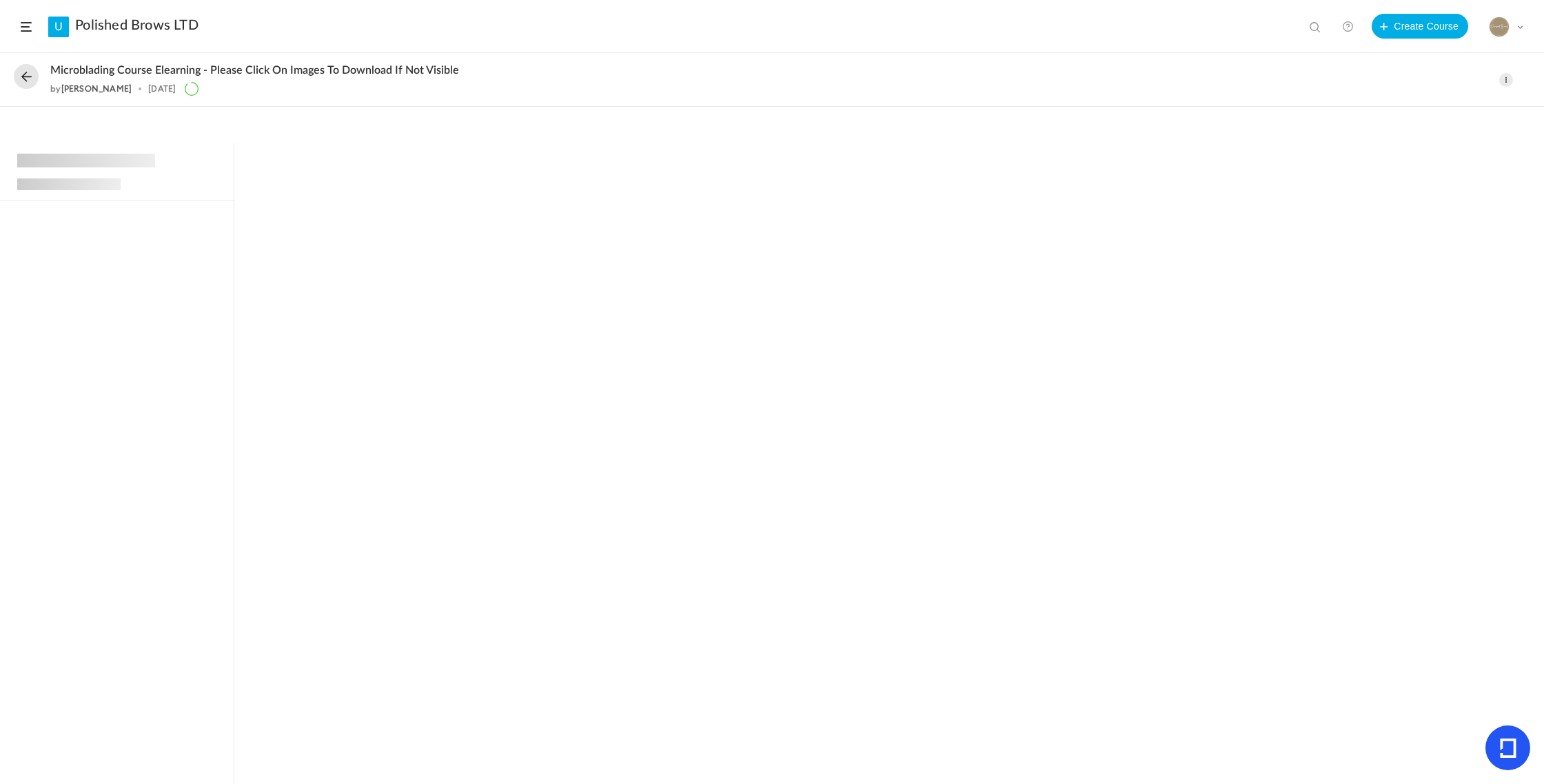
scroll to position [298, 0]
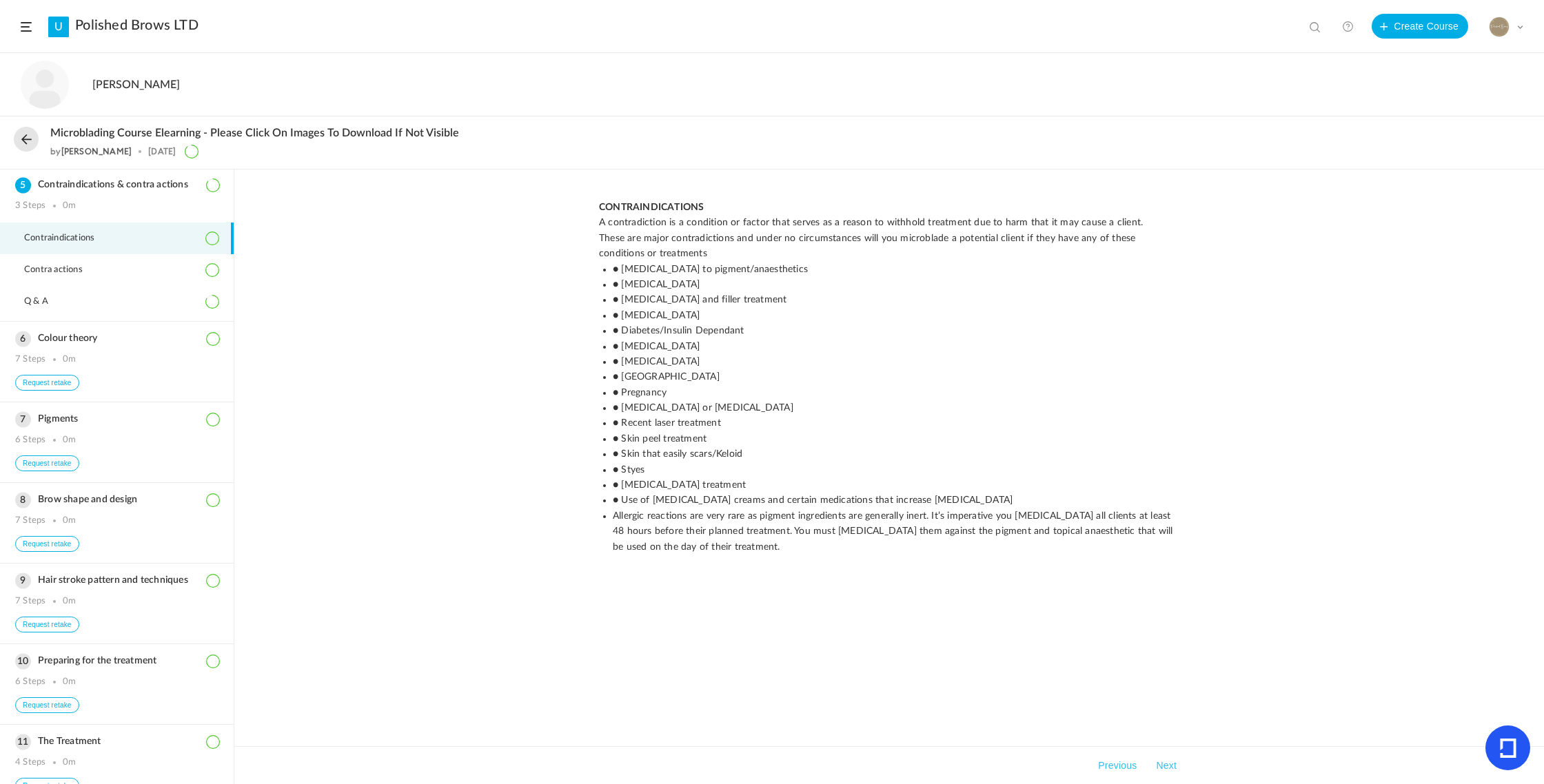
click at [340, 39] on header "U Polished Brows LTD View all No results Create Course My Profile University Se…" at bounding box center [772, 26] width 1544 height 53
click at [425, 75] on div "Megan Date Completed : 3h 7m Q & A Score: 29/50 Request Retake *Retake will mak…" at bounding box center [772, 85] width 1544 height 63
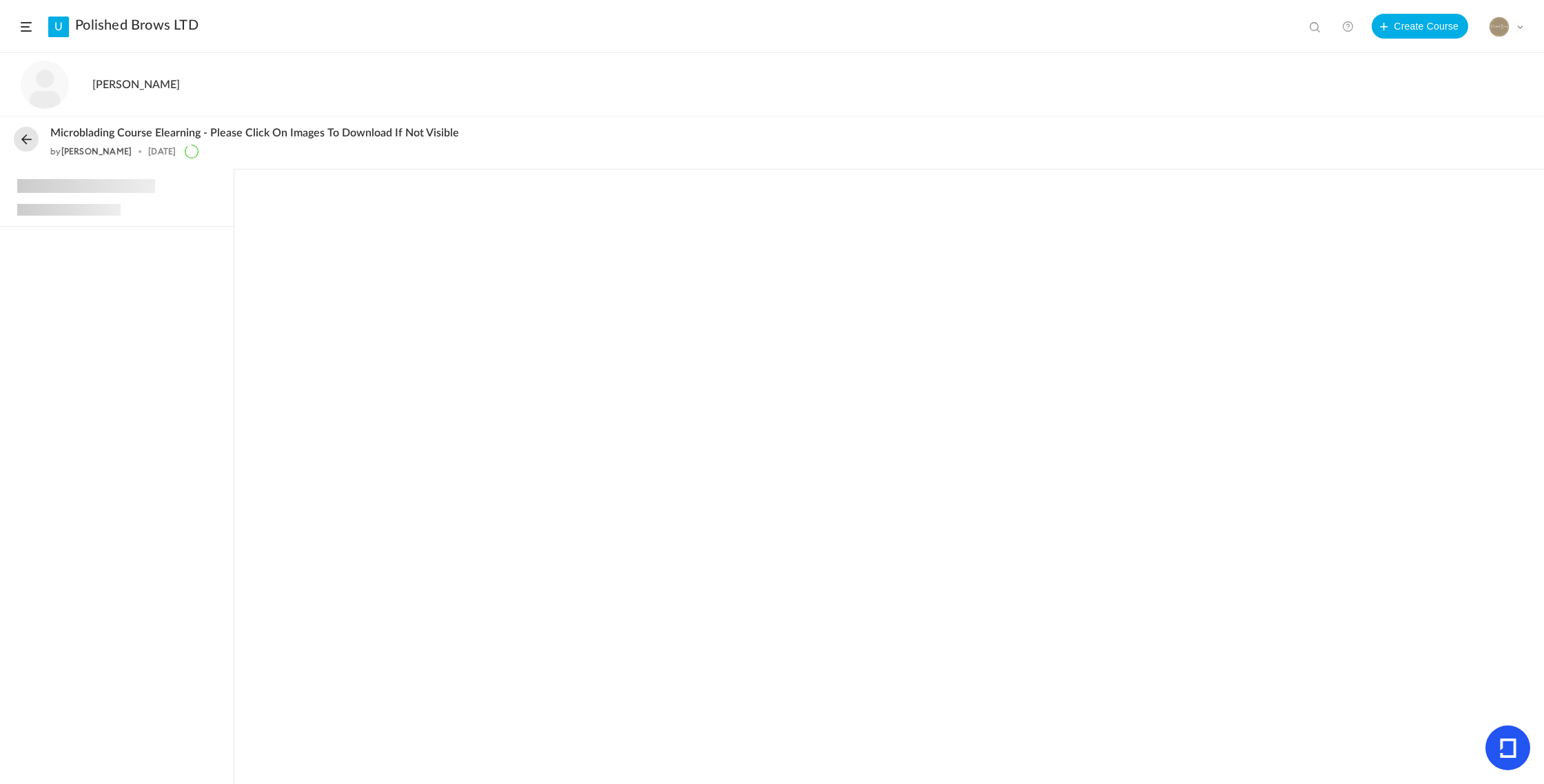
scroll to position [434, 0]
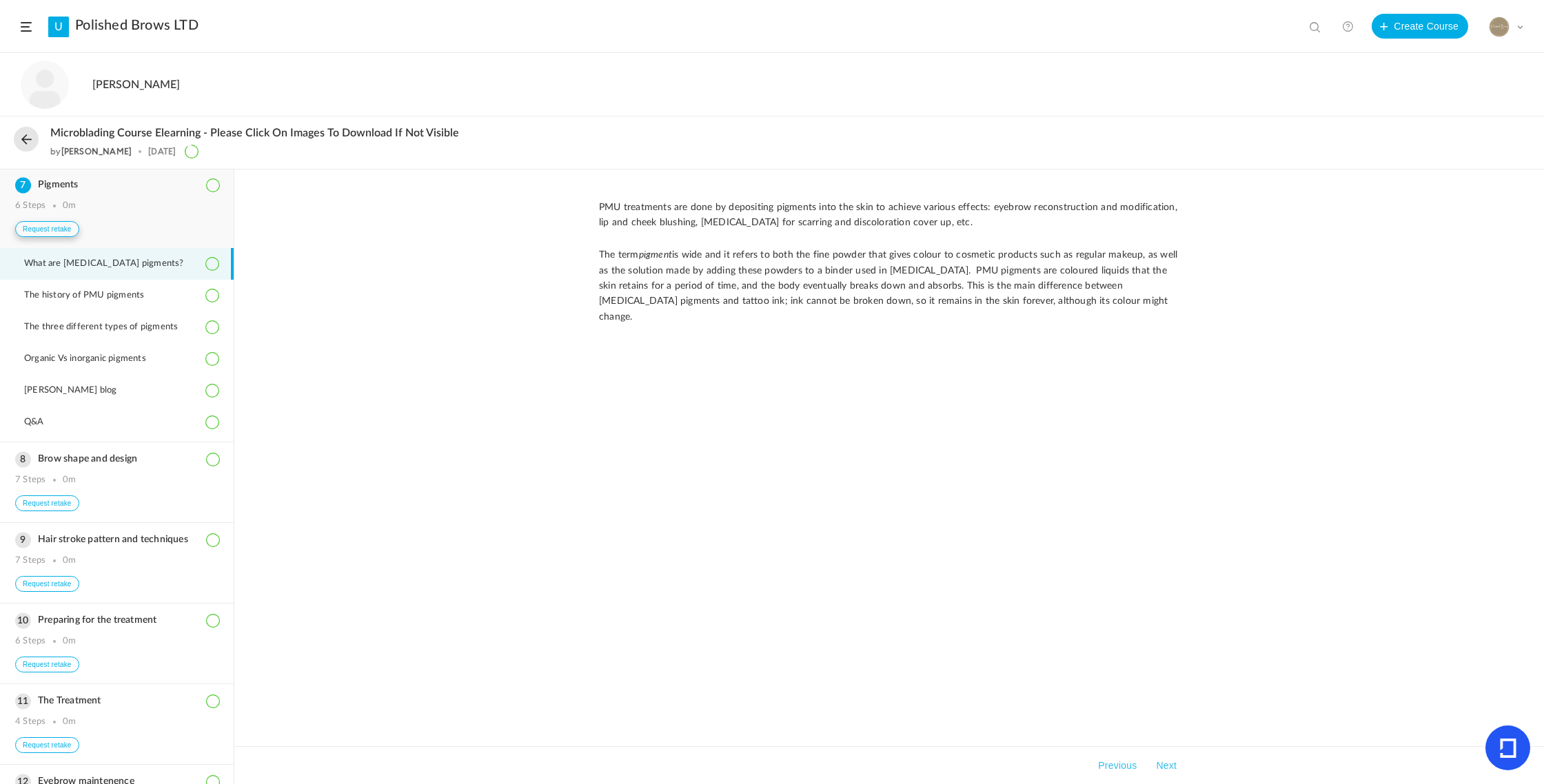
click at [55, 228] on button "Request retake" at bounding box center [46, 228] width 64 height 16
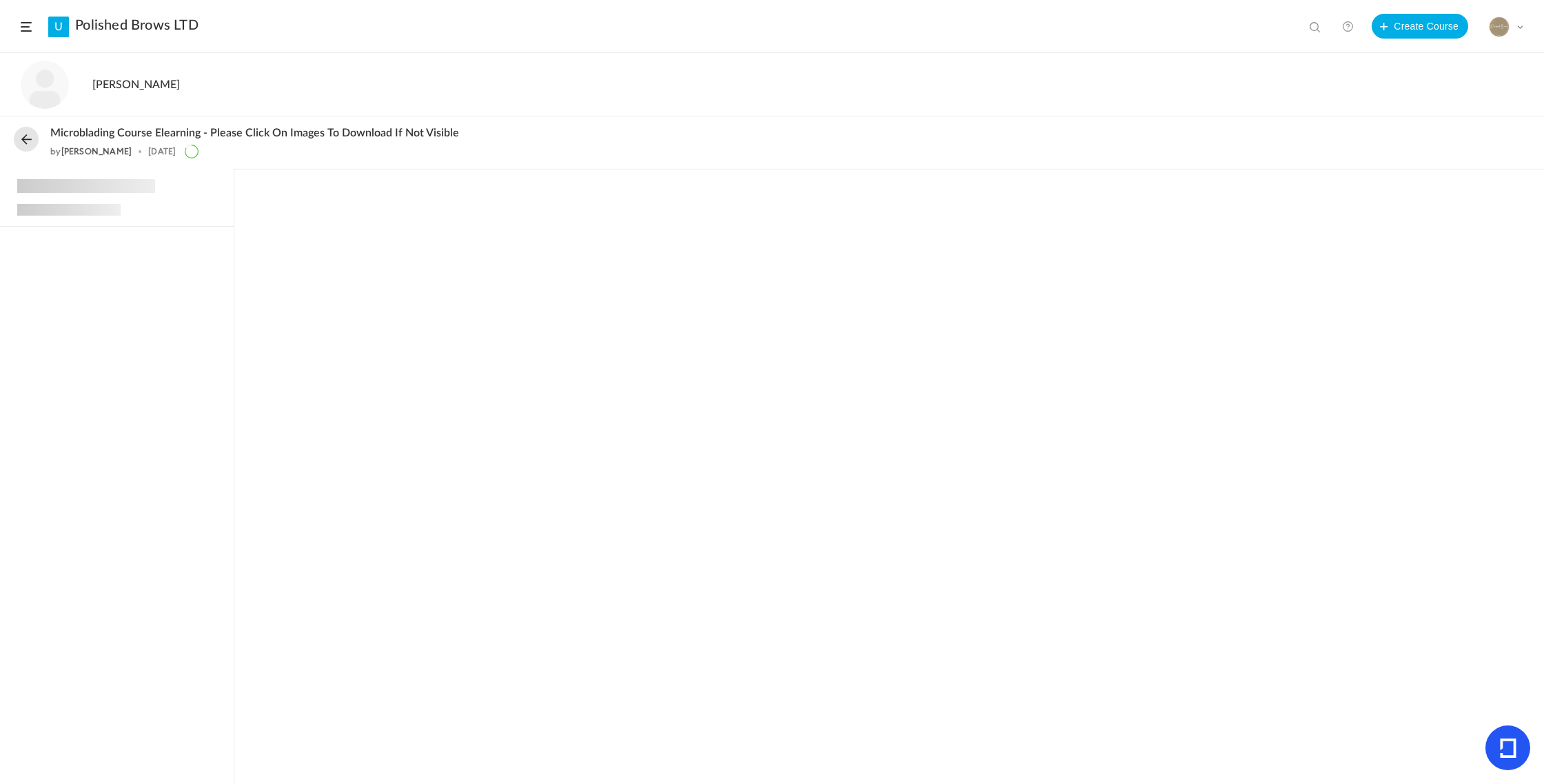
scroll to position [434, 0]
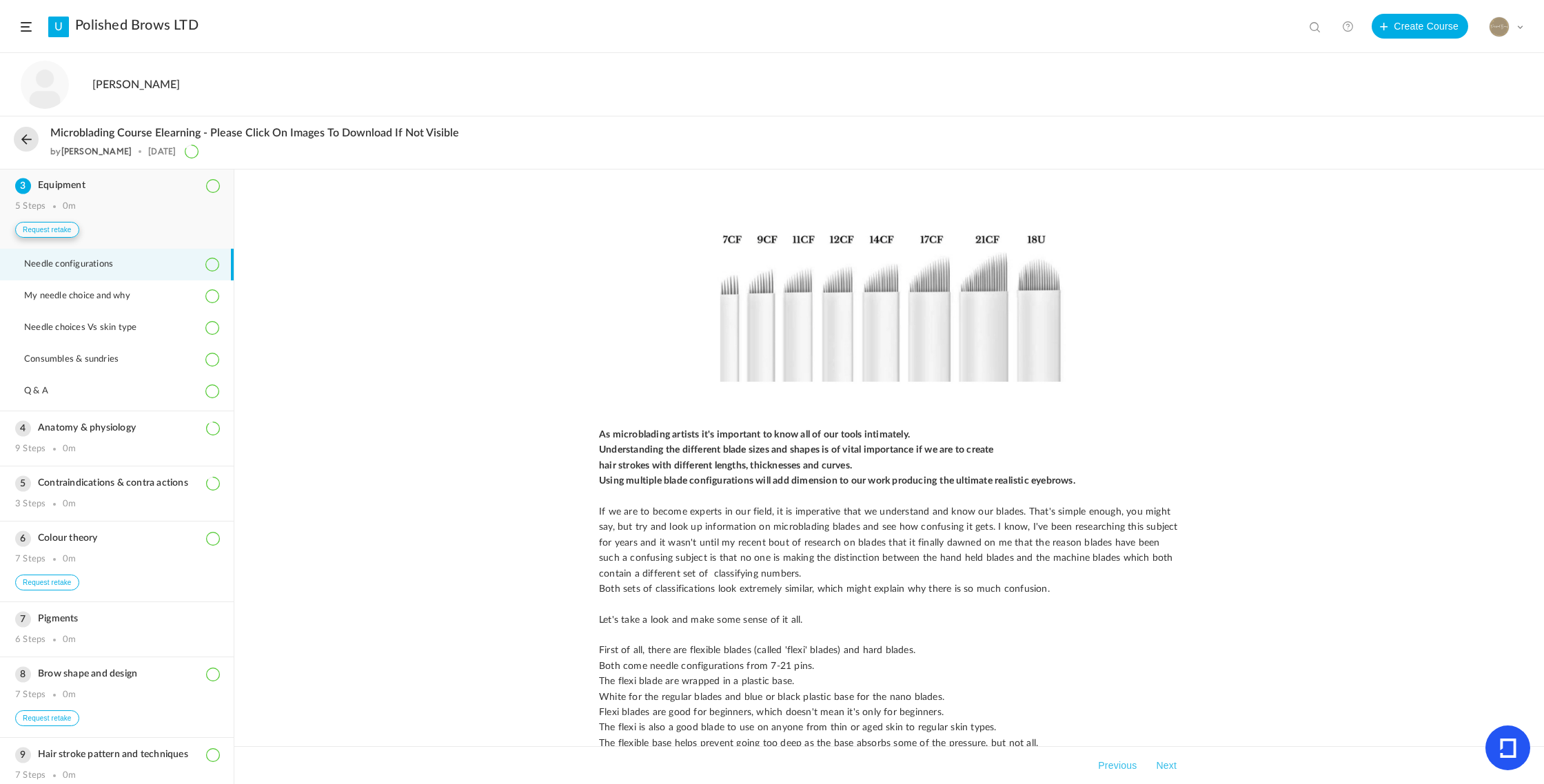
click at [58, 228] on button "Request retake" at bounding box center [46, 229] width 64 height 16
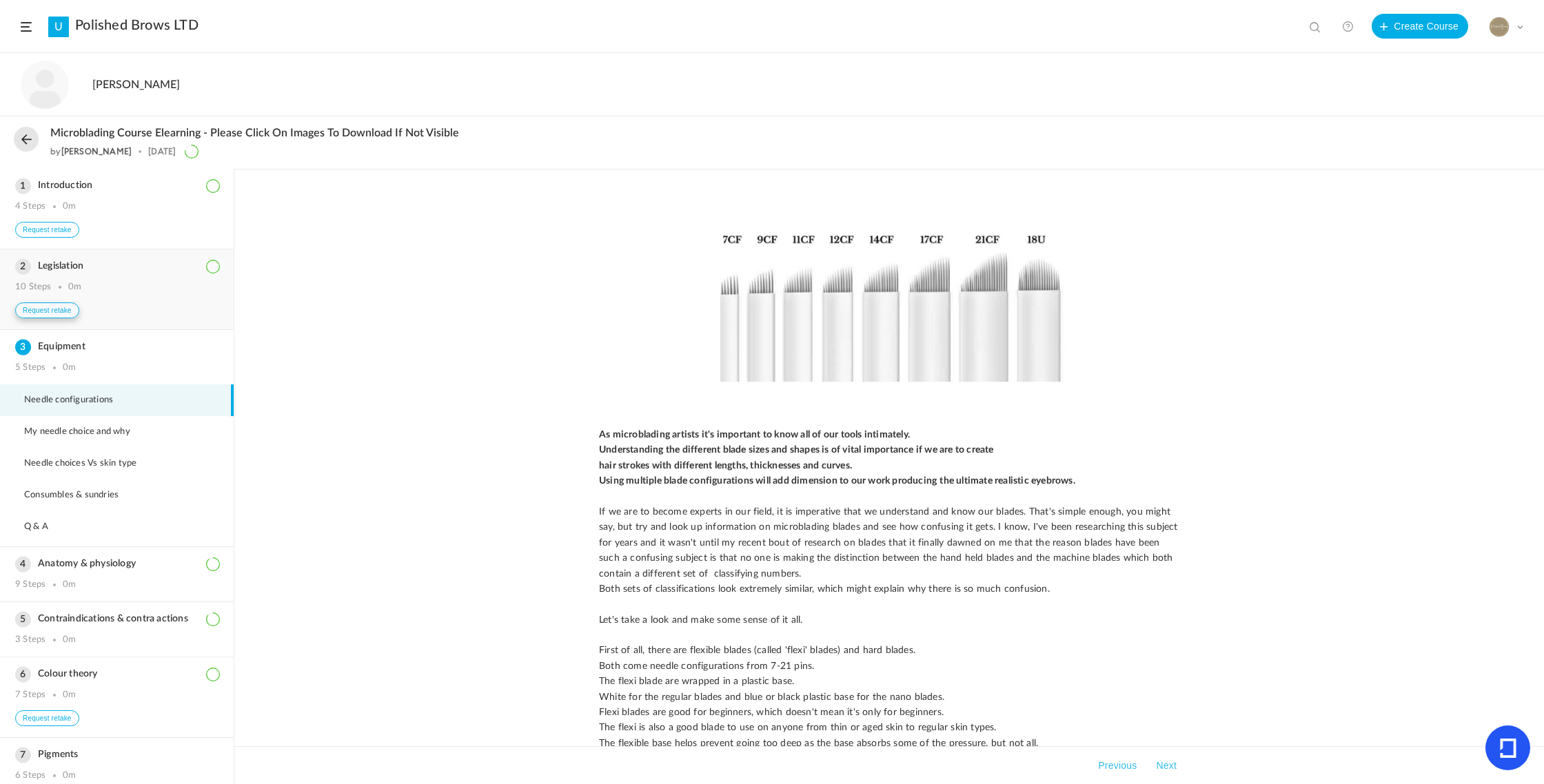
click at [50, 307] on button "Request retake" at bounding box center [46, 310] width 64 height 16
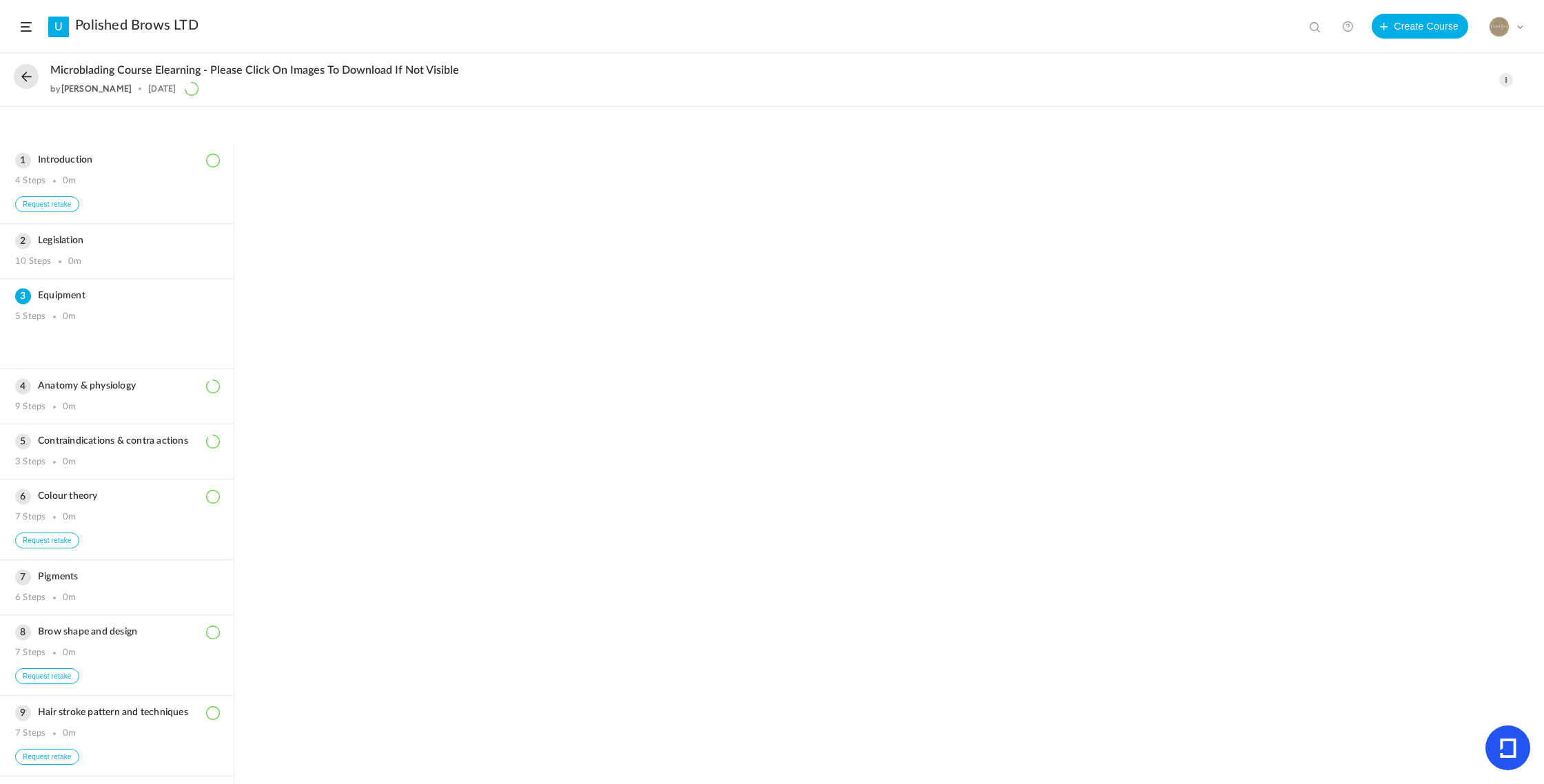
scroll to position [137, 0]
